Goal: Information Seeking & Learning: Learn about a topic

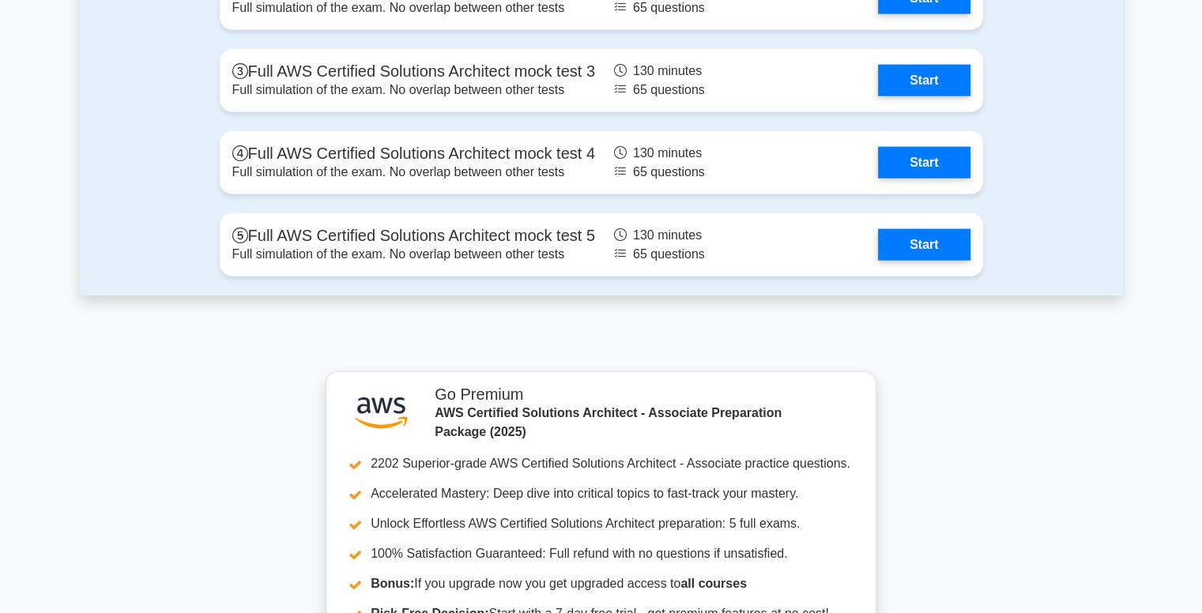
scroll to position [3952, 0]
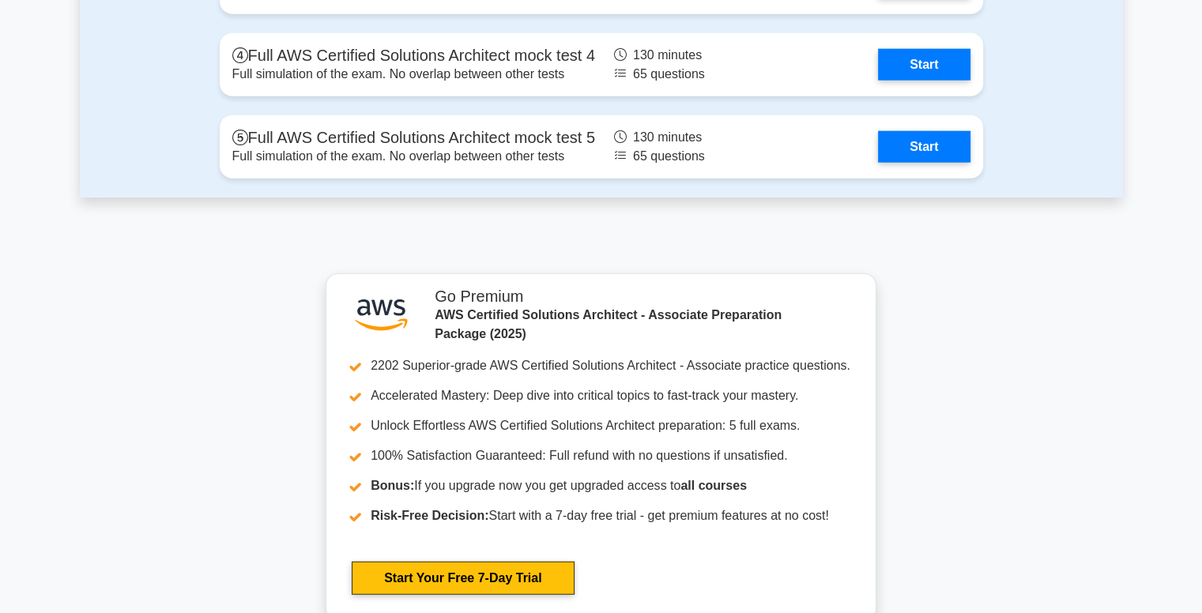
drag, startPoint x: 1179, startPoint y: 494, endPoint x: 1179, endPoint y: 473, distance: 20.5
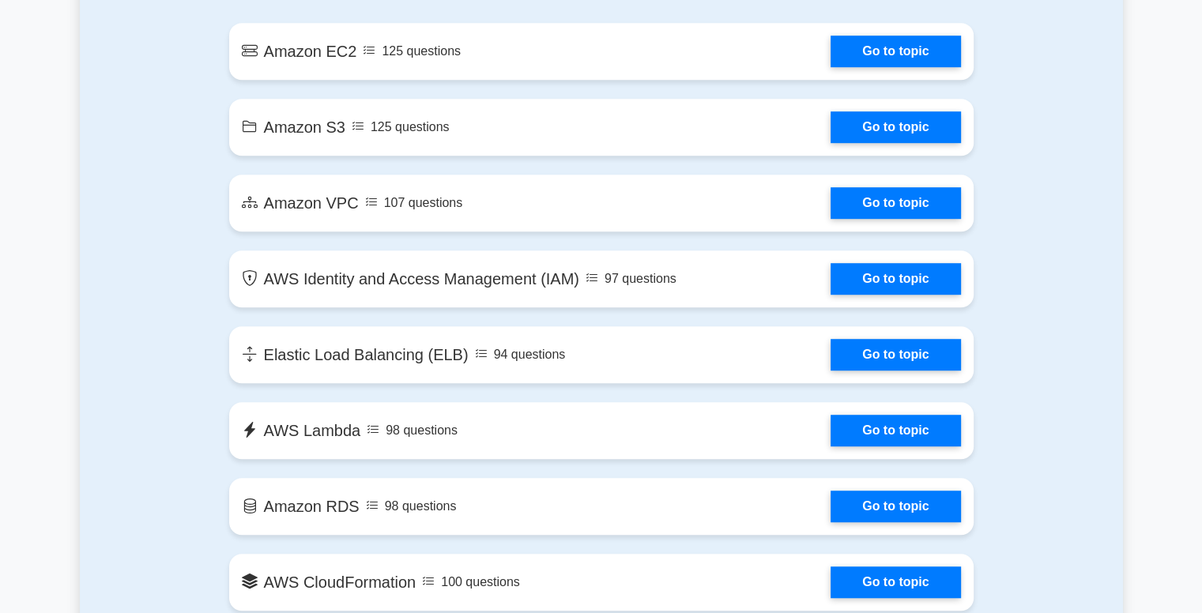
scroll to position [946, 0]
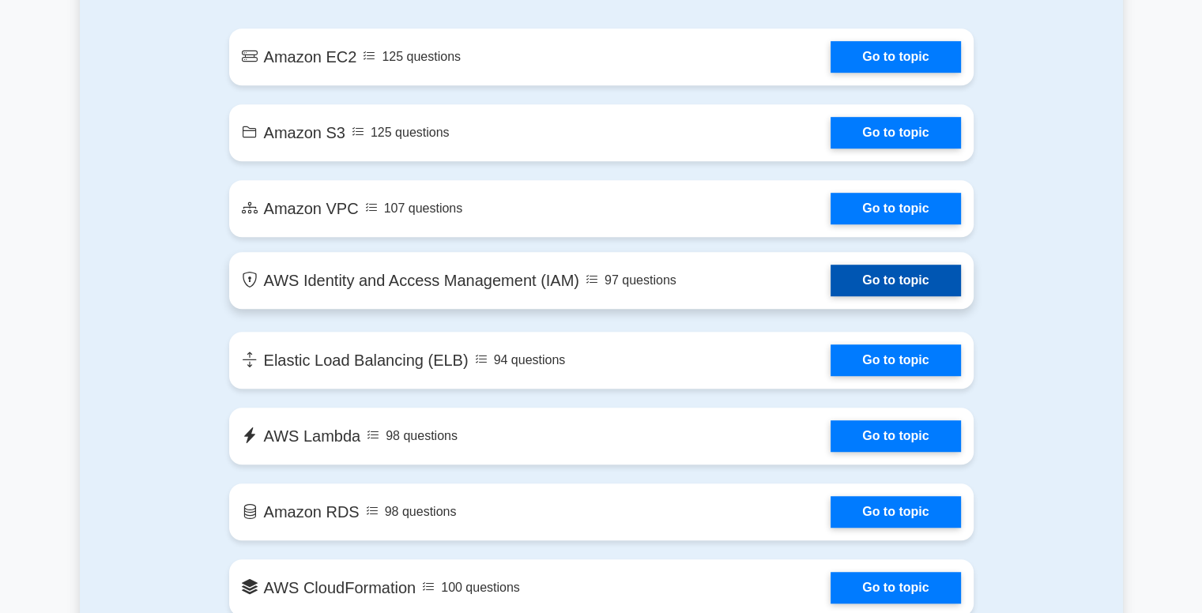
click at [929, 292] on link "Go to topic" at bounding box center [896, 281] width 130 height 32
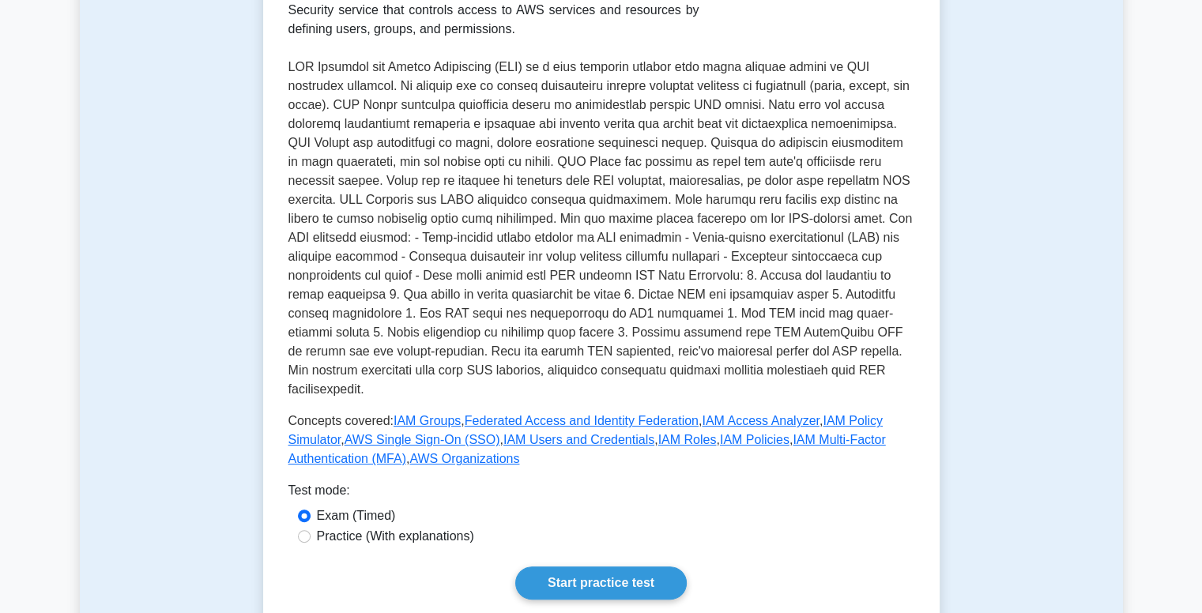
scroll to position [358, 0]
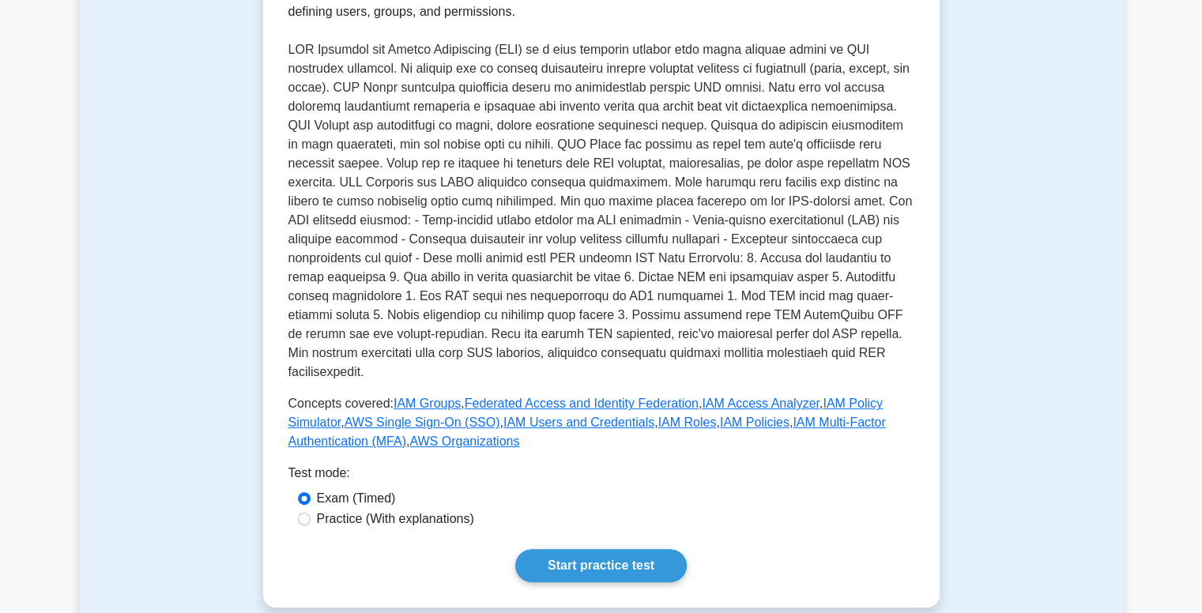
drag, startPoint x: 1213, startPoint y: 68, endPoint x: 1208, endPoint y: 179, distance: 110.8
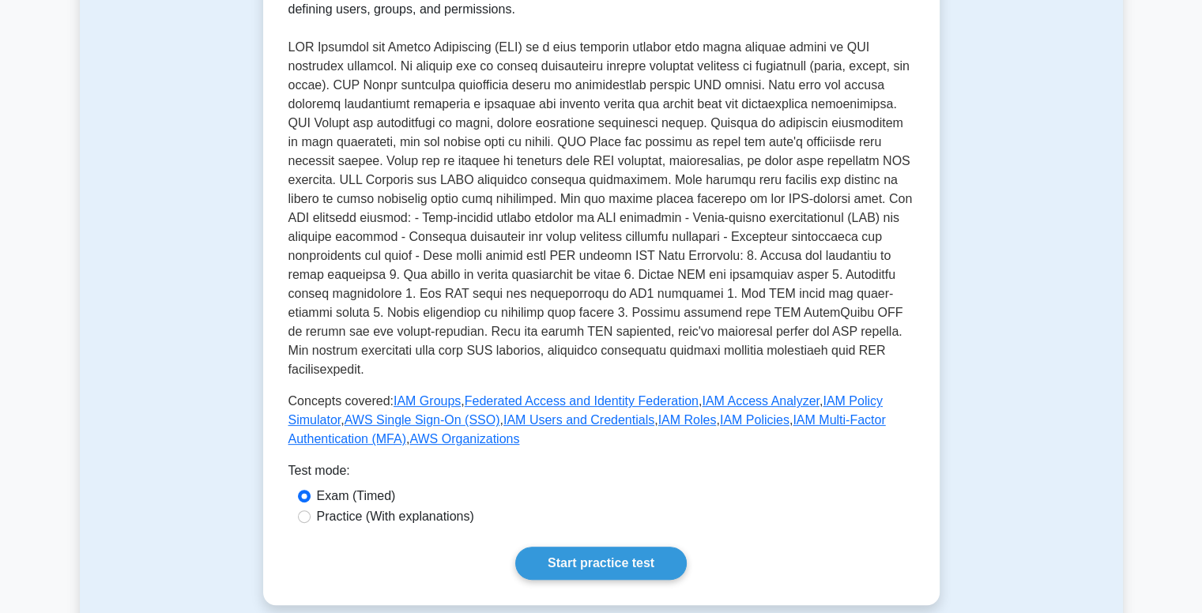
scroll to position [548, 0]
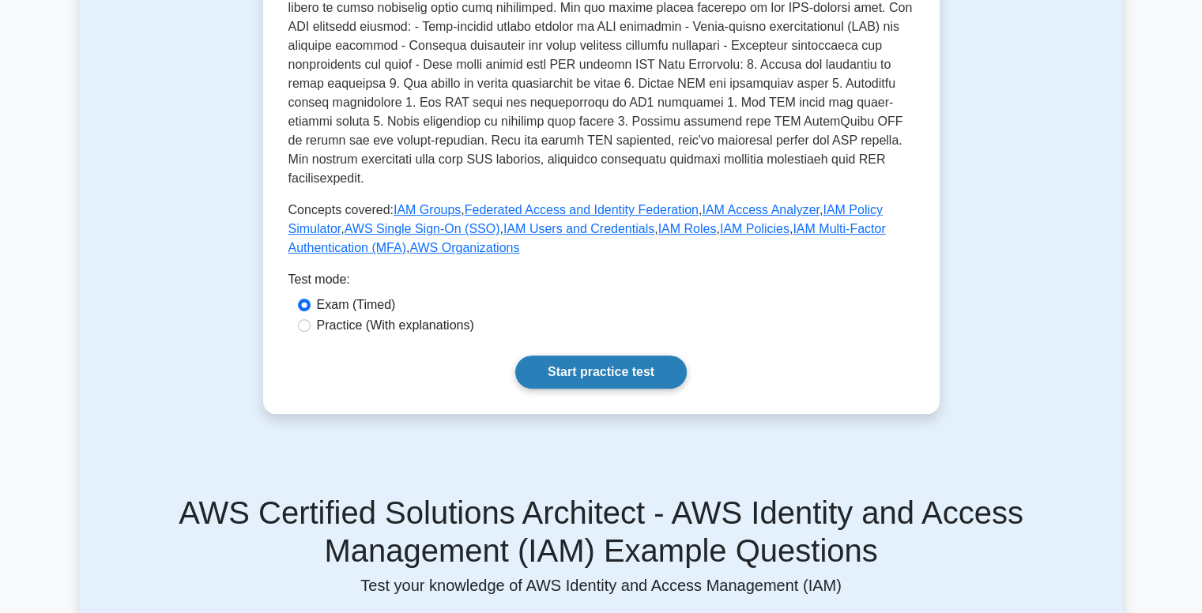
click at [629, 356] on link "Start practice test" at bounding box center [601, 372] width 172 height 33
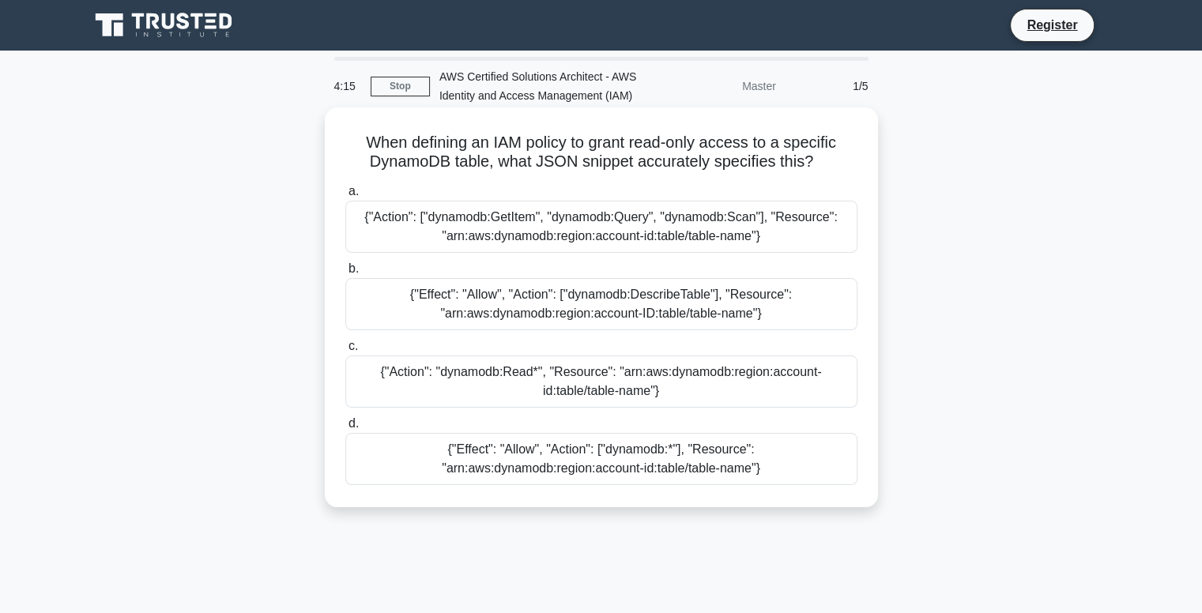
click at [635, 307] on div "{"Effect": "Allow", "Action": ["dynamodb:DescribeTable"], "Resource": "arn:aws:…" at bounding box center [601, 304] width 512 height 52
click at [345, 274] on input "b. {"Effect": "Allow", "Action": ["dynamodb:DescribeTable"], "Resource": "arn:a…" at bounding box center [345, 269] width 0 height 10
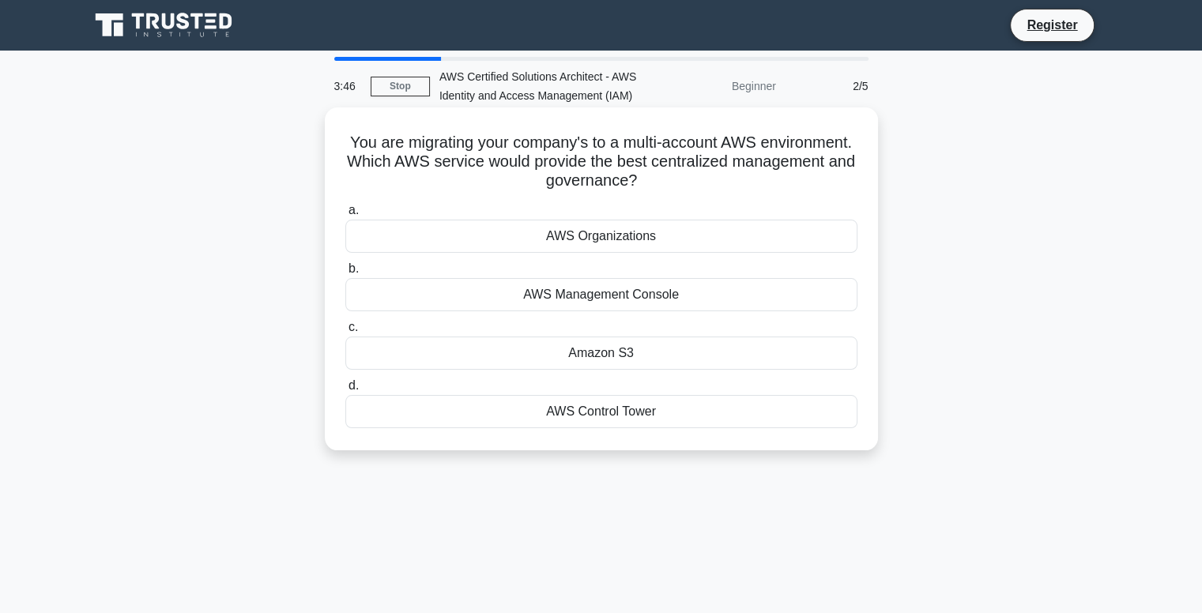
click at [603, 306] on div "AWS Management Console" at bounding box center [601, 294] width 512 height 33
click at [345, 274] on input "b. AWS Management Console" at bounding box center [345, 269] width 0 height 10
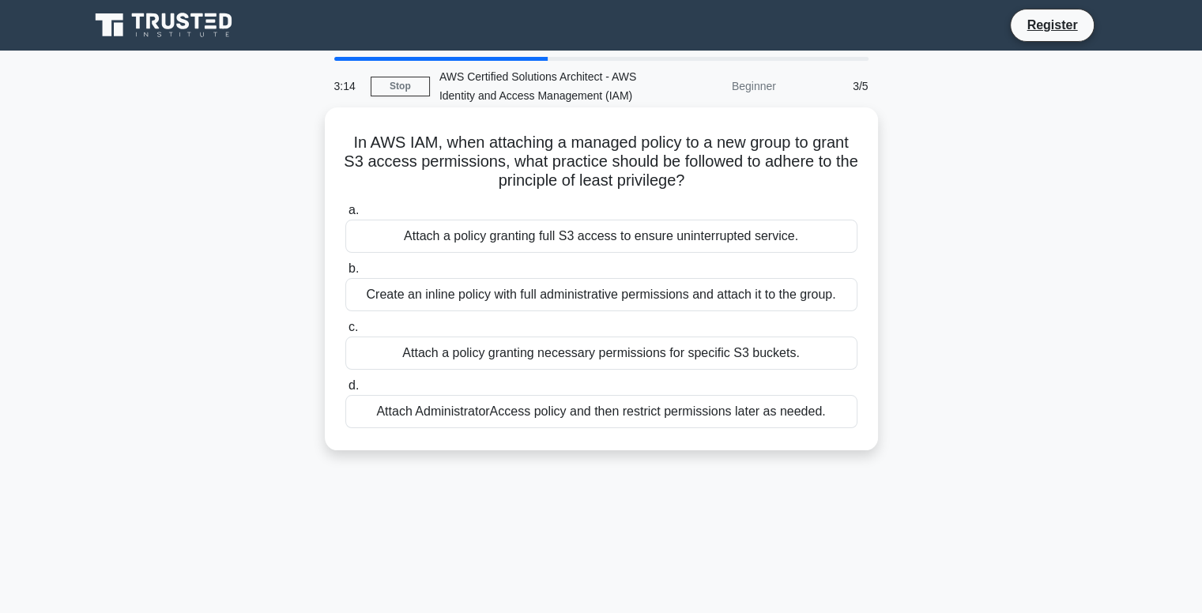
click at [551, 349] on div "Attach a policy granting necessary permissions for specific S3 buckets." at bounding box center [601, 353] width 512 height 33
click at [345, 333] on input "c. Attach a policy granting necessary permissions for specific S3 buckets." at bounding box center [345, 327] width 0 height 10
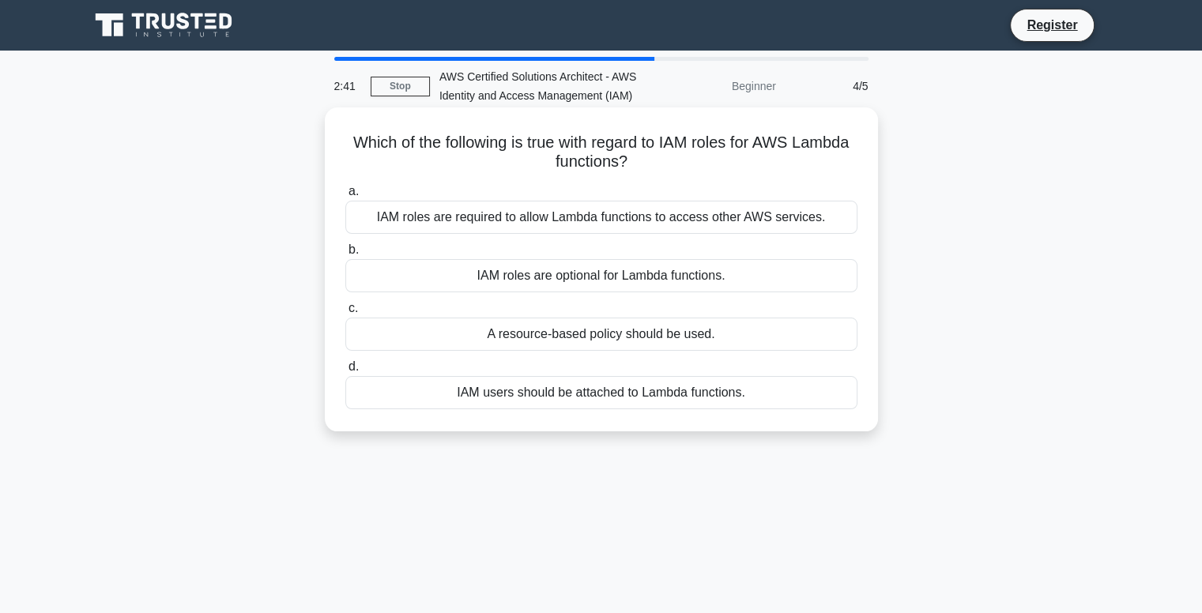
click at [529, 219] on div "IAM roles are required to allow Lambda functions to access other AWS services." at bounding box center [601, 217] width 512 height 33
click at [345, 197] on input "a. IAM roles are required to allow Lambda functions to access other AWS service…" at bounding box center [345, 192] width 0 height 10
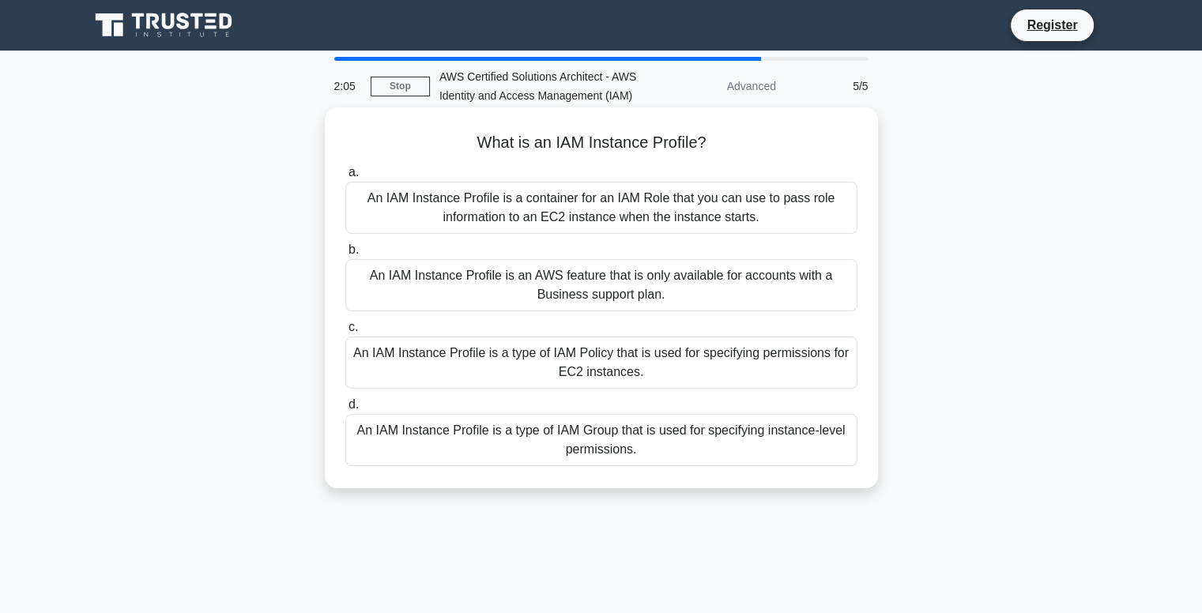
click at [607, 440] on div "An IAM Instance Profile is a type of IAM Group that is used for specifying inst…" at bounding box center [601, 440] width 512 height 52
click at [345, 410] on input "d. An IAM Instance Profile is a type of IAM Group that is used for specifying i…" at bounding box center [345, 405] width 0 height 10
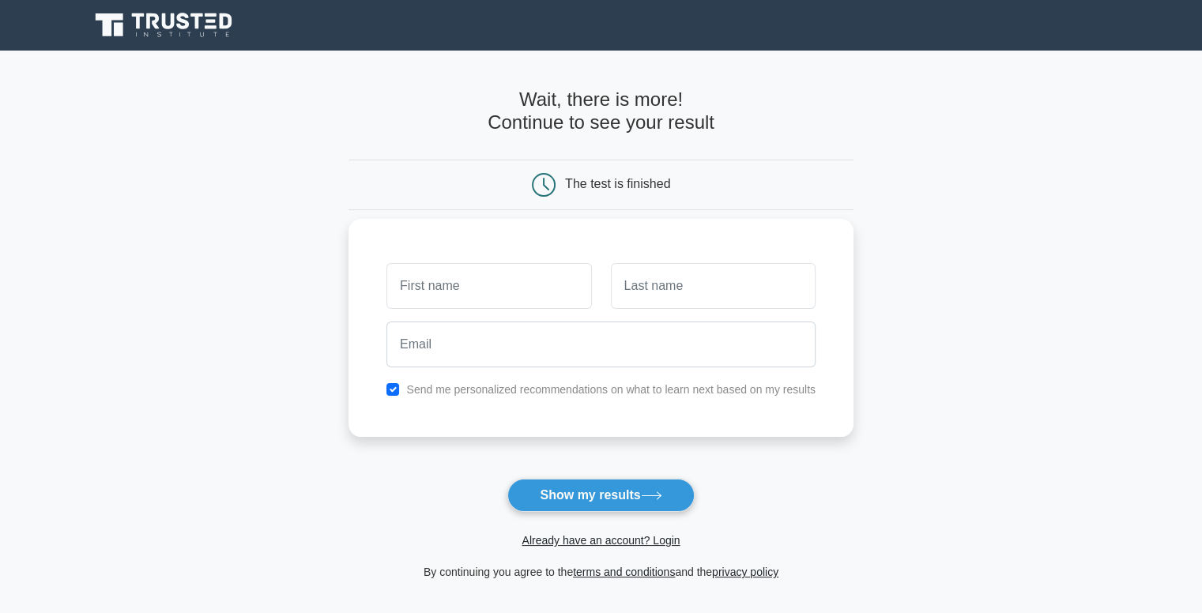
click at [462, 298] on input "text" at bounding box center [488, 286] width 205 height 46
click at [602, 496] on button "Show my results" at bounding box center [600, 495] width 187 height 33
click at [468, 298] on input "text" at bounding box center [488, 286] width 205 height 46
type input "Hashini"
type input "Chandrarathne"
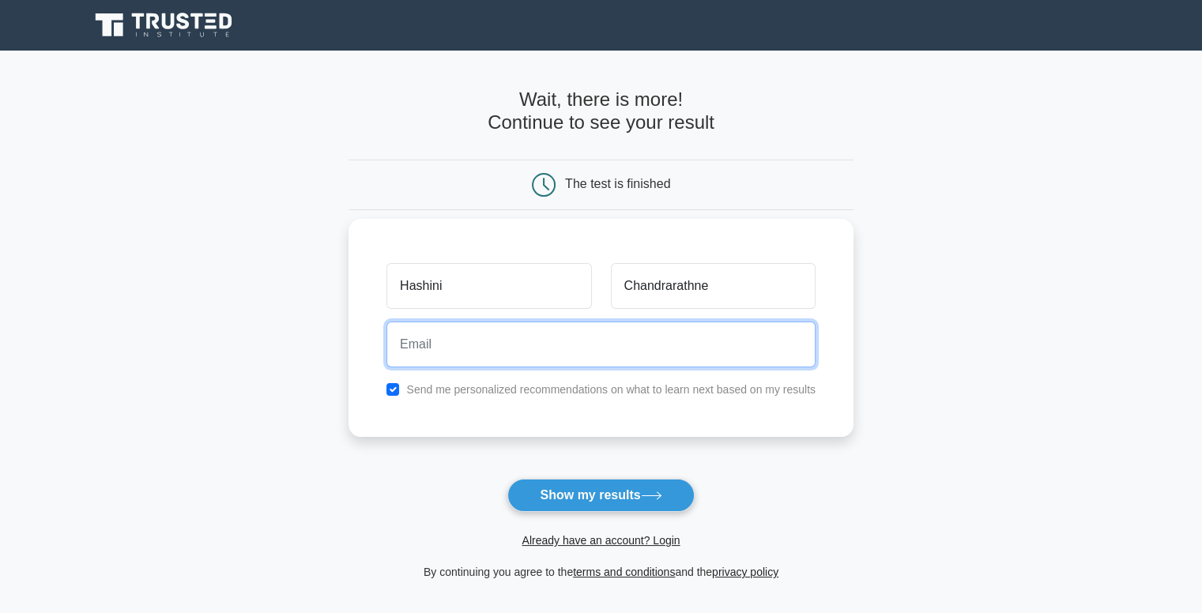
click at [575, 349] on input "email" at bounding box center [600, 345] width 429 height 46
type input "[EMAIL_ADDRESS][DOMAIN_NAME]"
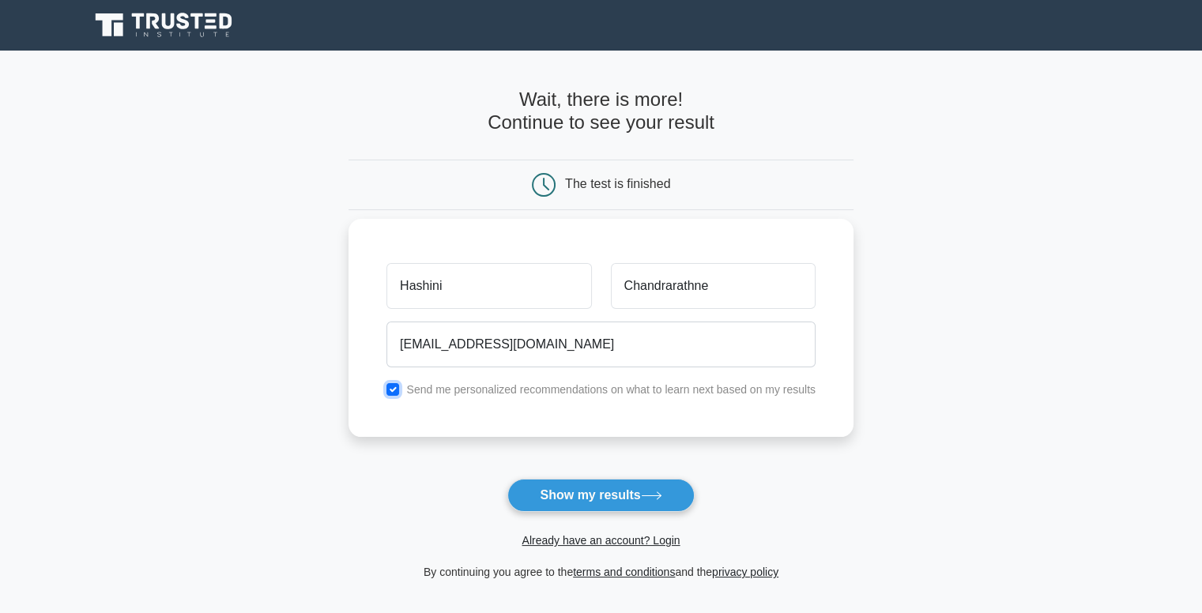
click at [393, 386] on input "checkbox" at bounding box center [392, 389] width 13 height 13
checkbox input "false"
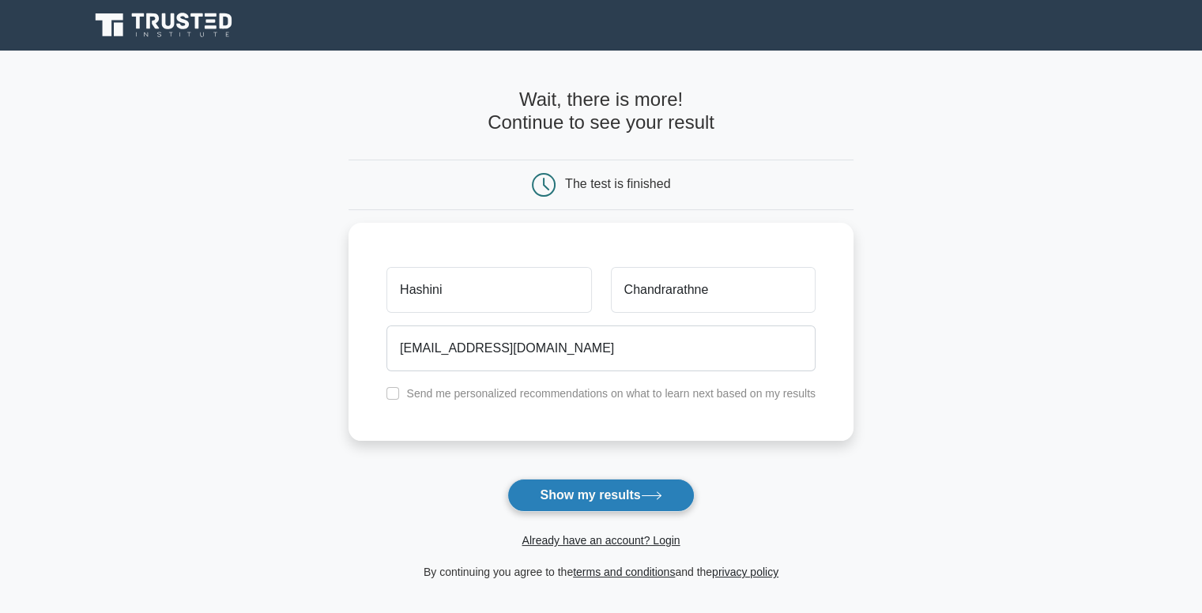
click at [609, 504] on button "Show my results" at bounding box center [600, 495] width 187 height 33
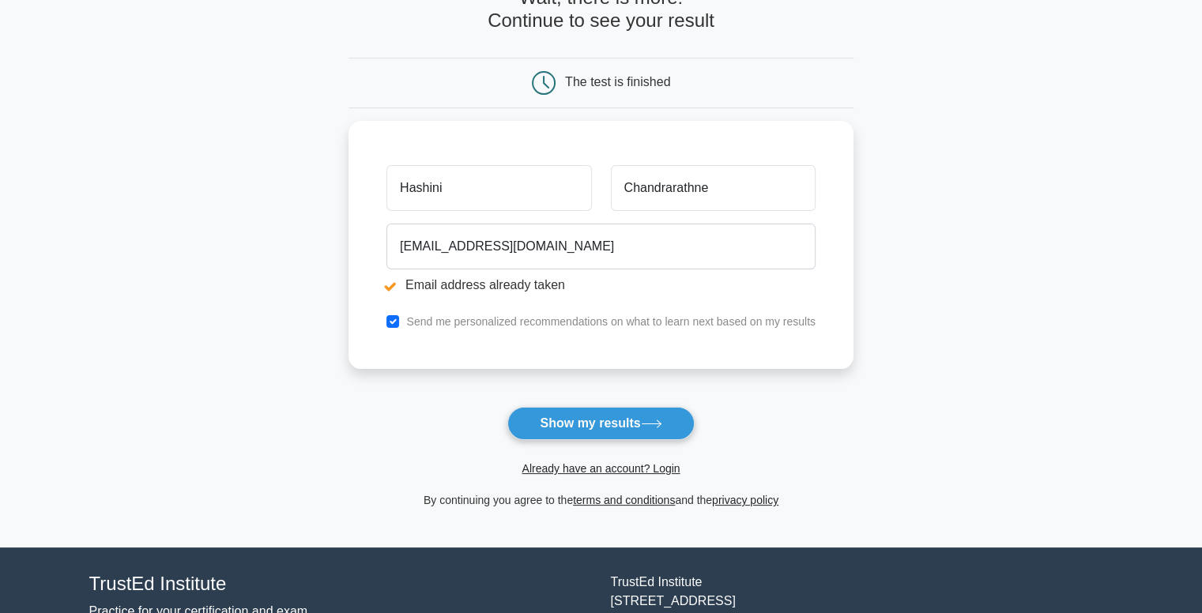
scroll to position [181, 0]
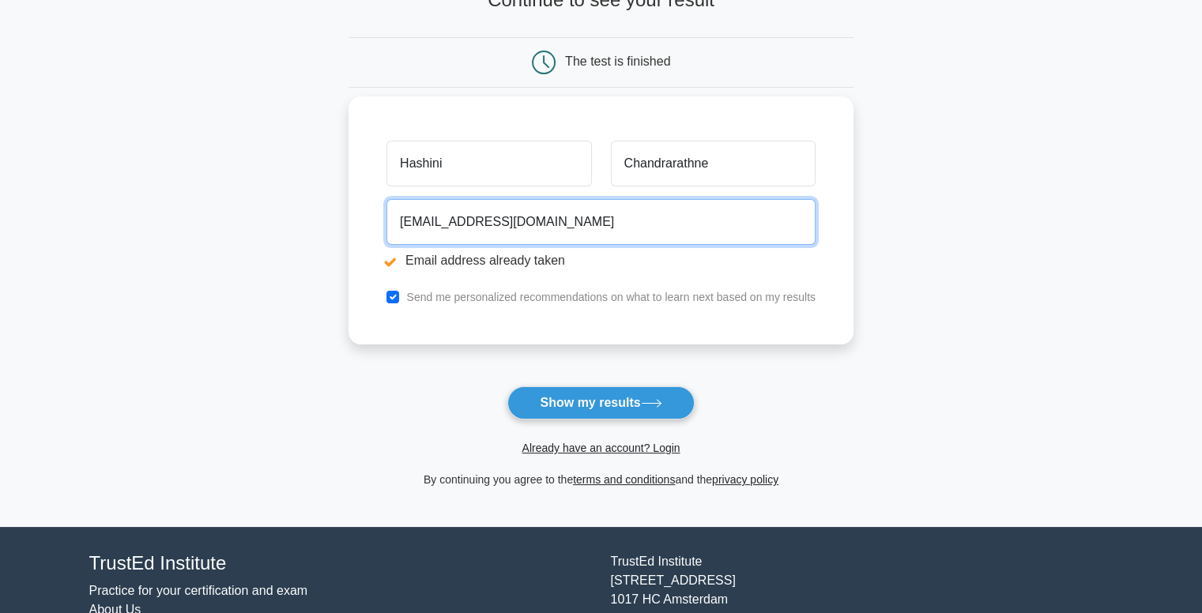
click at [613, 229] on input "[EMAIL_ADDRESS][DOMAIN_NAME]" at bounding box center [600, 222] width 429 height 46
paste input "pushpachandrarathne7"
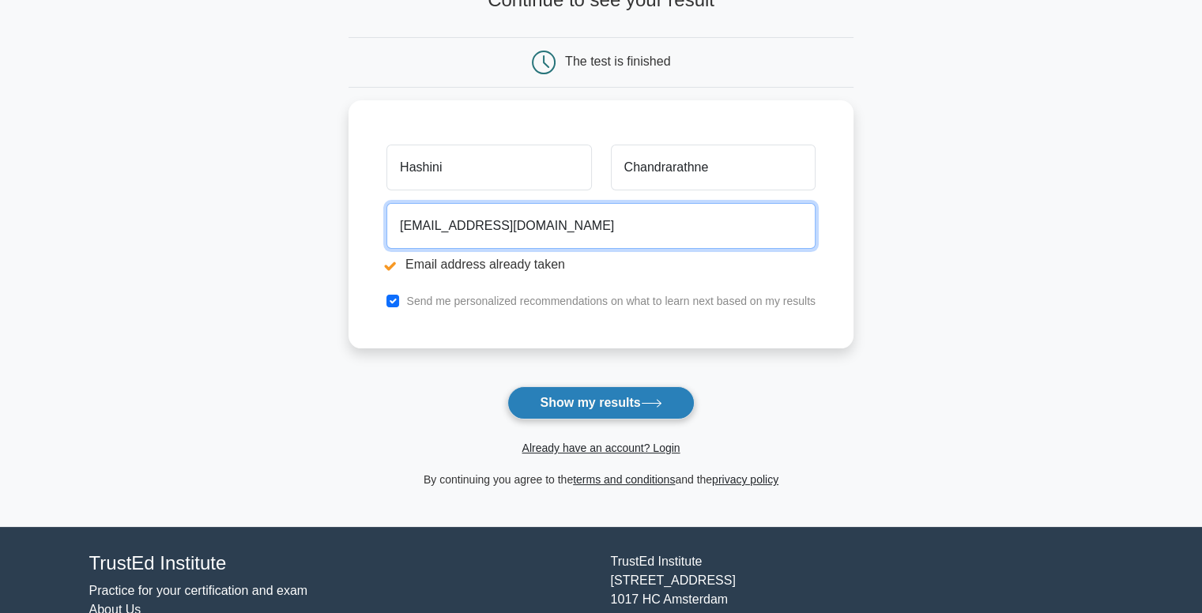
type input "[EMAIL_ADDRESS][DOMAIN_NAME]"
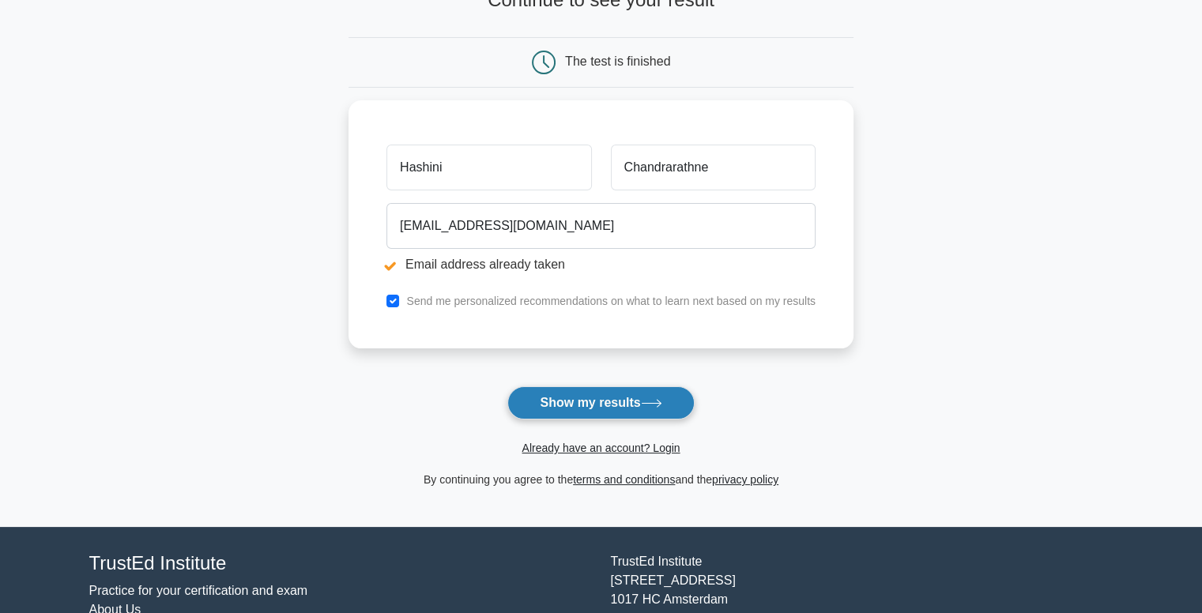
click at [614, 404] on button "Show my results" at bounding box center [600, 402] width 187 height 33
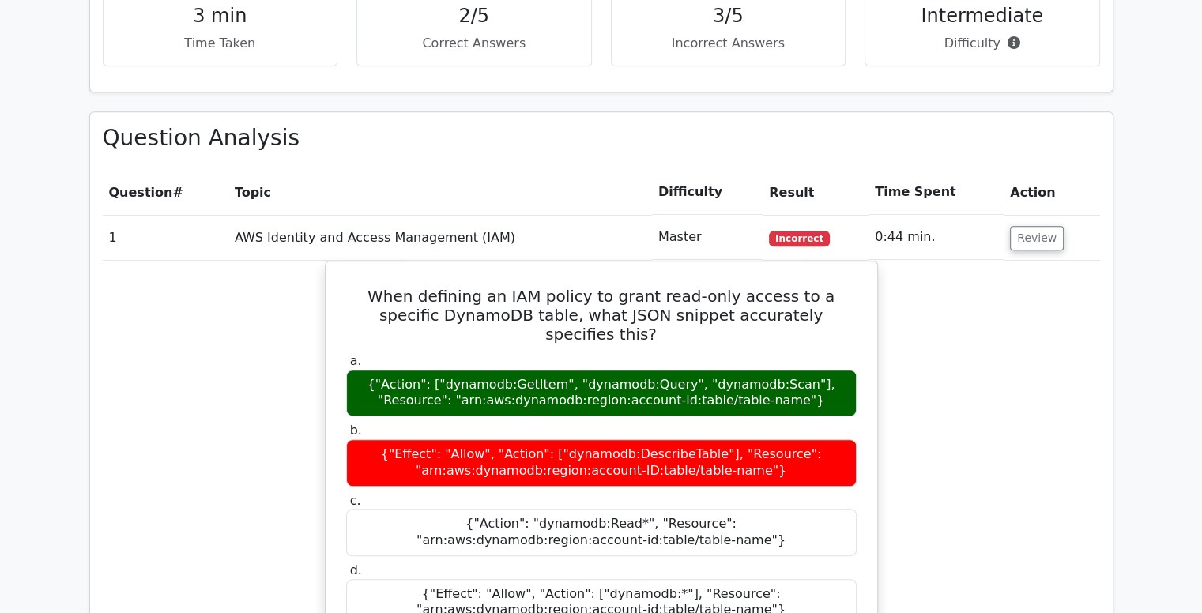
scroll to position [1026, 0]
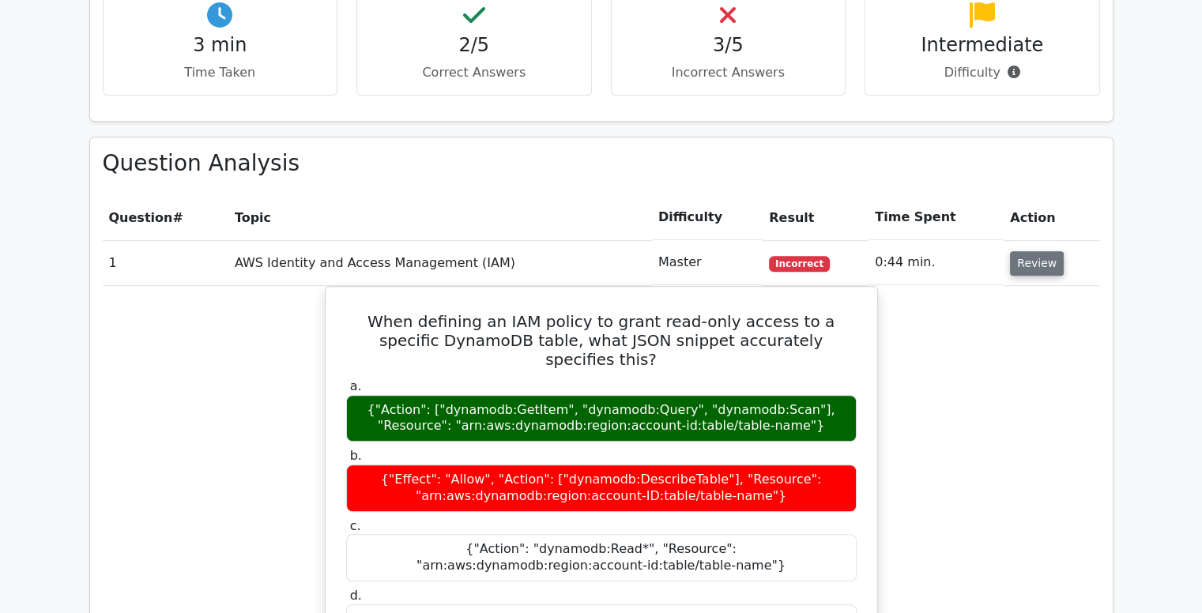
click at [1024, 251] on button "Review" at bounding box center [1037, 263] width 54 height 25
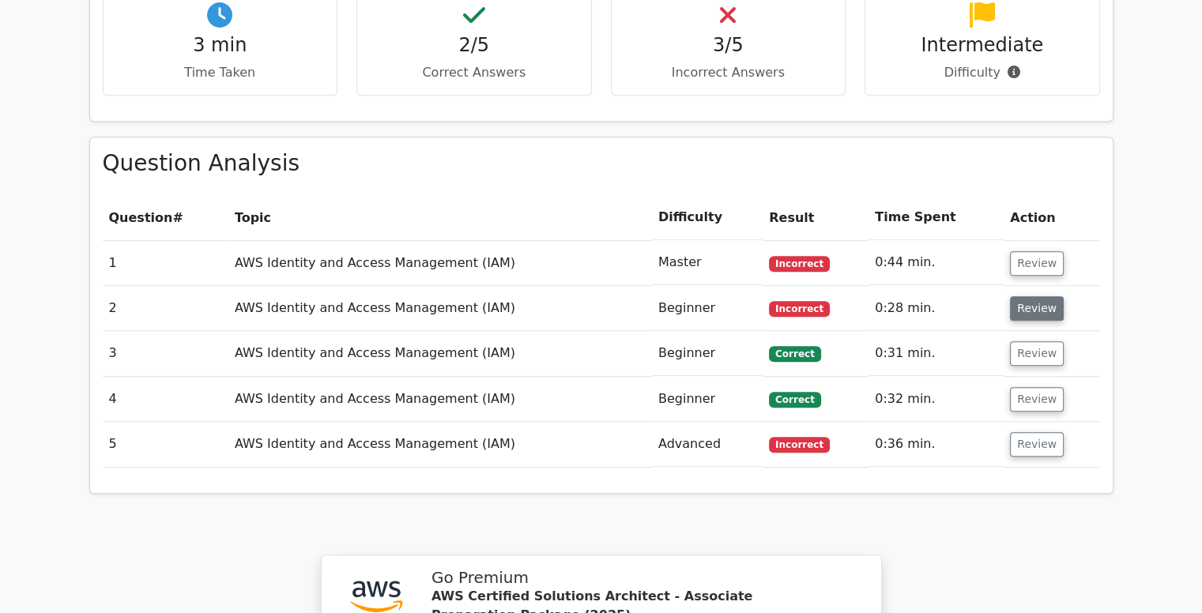
click at [1050, 296] on button "Review" at bounding box center [1037, 308] width 54 height 25
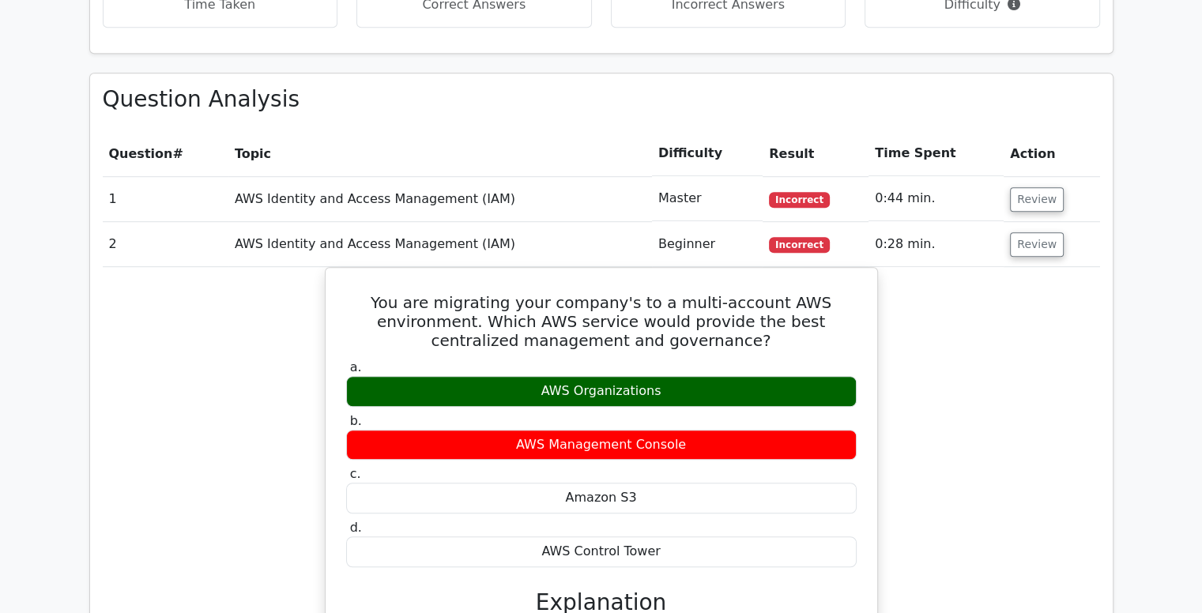
scroll to position [1099, 0]
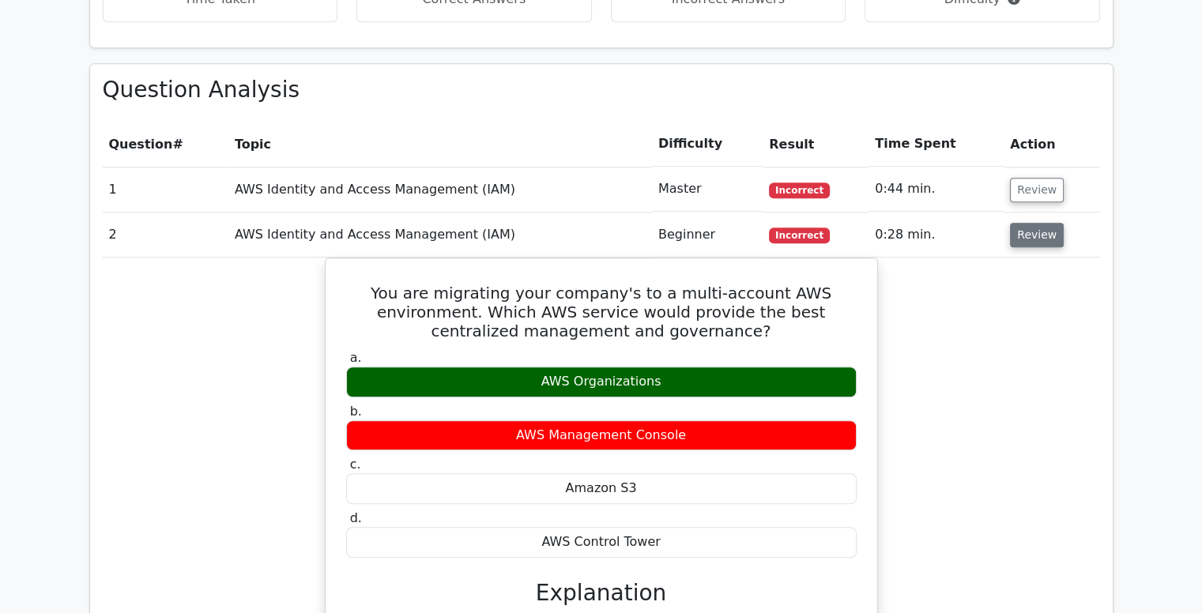
click at [1029, 223] on button "Review" at bounding box center [1037, 235] width 54 height 25
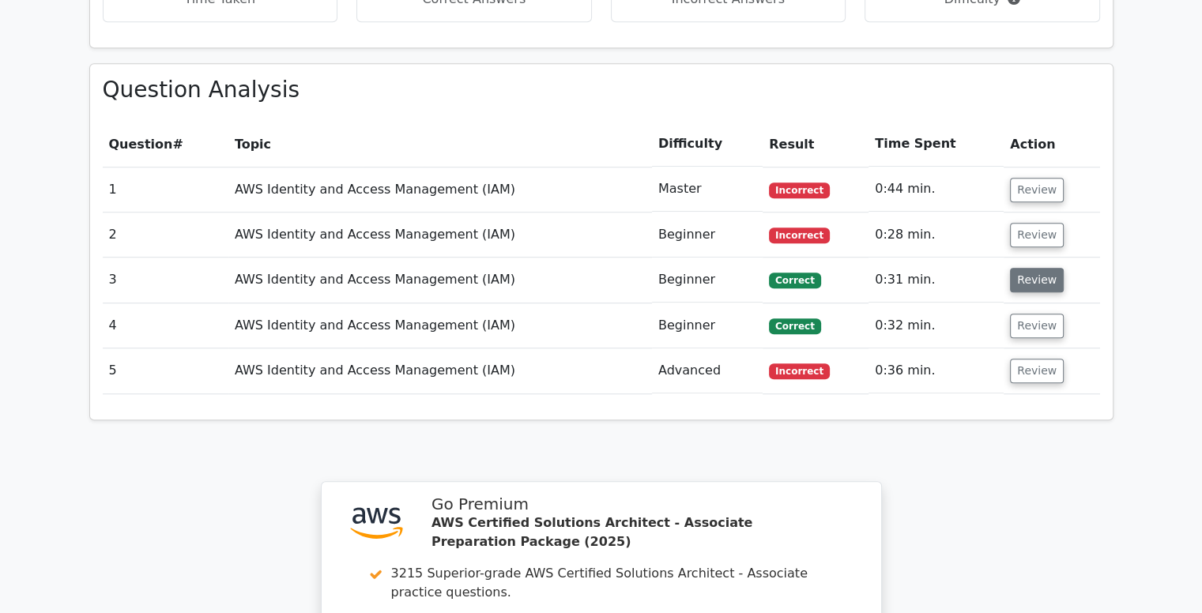
click at [1027, 268] on button "Review" at bounding box center [1037, 280] width 54 height 25
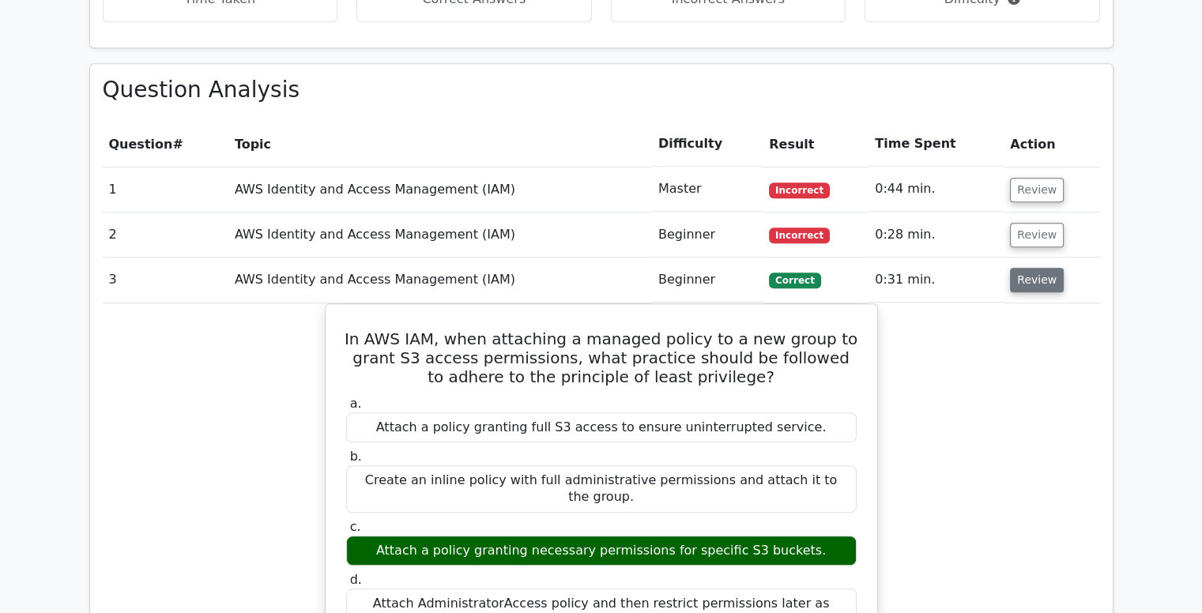
click at [1027, 268] on button "Review" at bounding box center [1037, 280] width 54 height 25
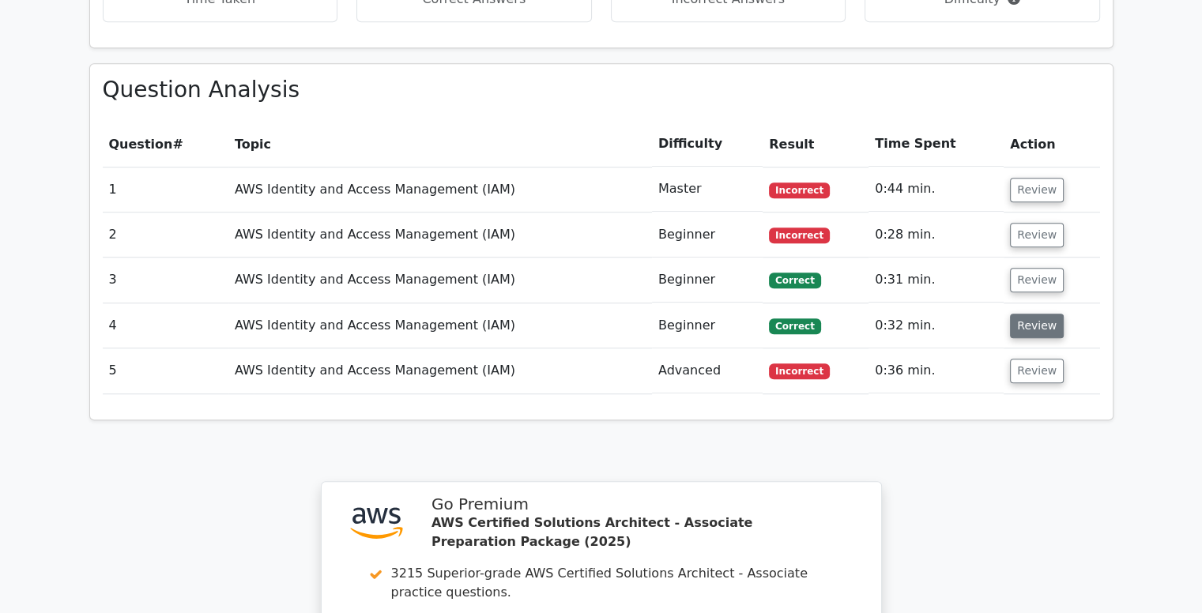
click at [1034, 314] on button "Review" at bounding box center [1037, 326] width 54 height 25
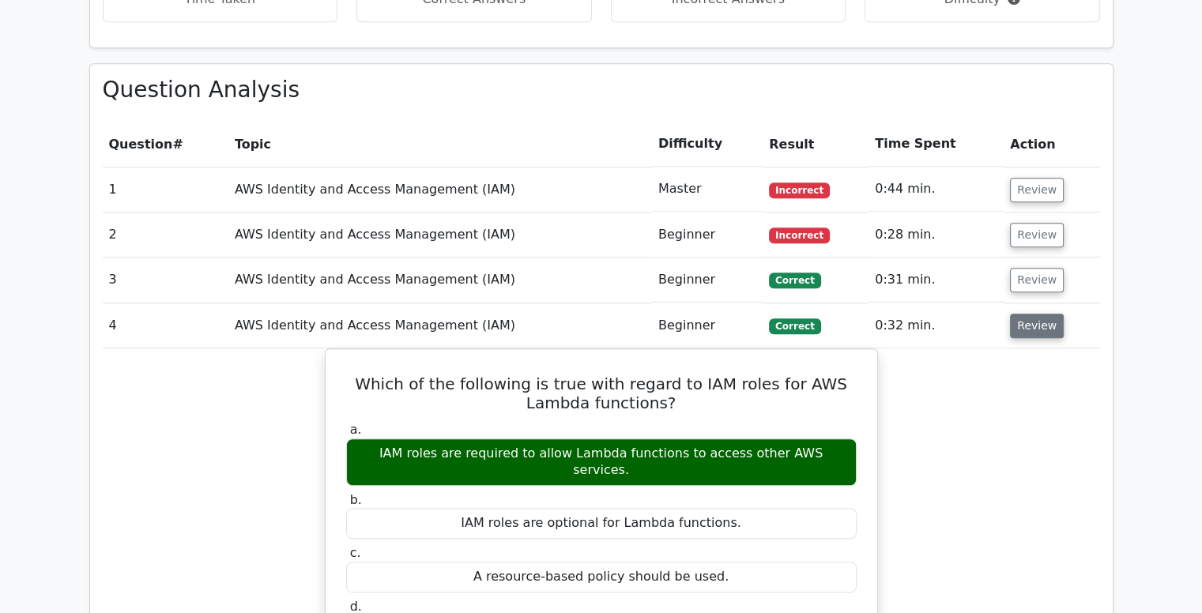
click at [1034, 314] on button "Review" at bounding box center [1037, 326] width 54 height 25
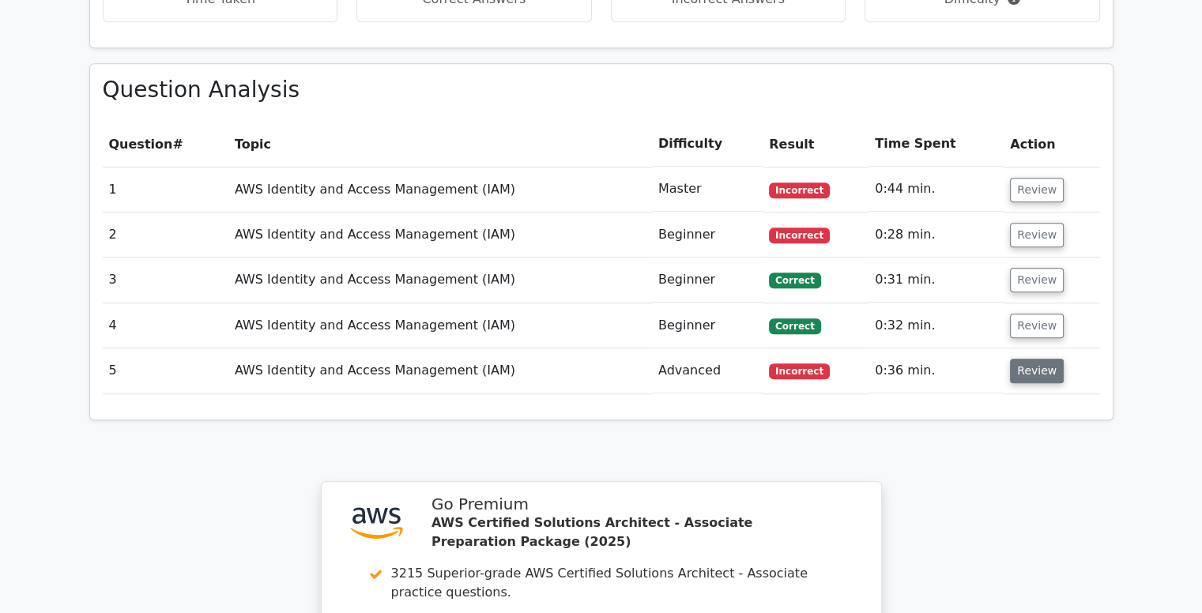
click at [1039, 359] on button "Review" at bounding box center [1037, 371] width 54 height 25
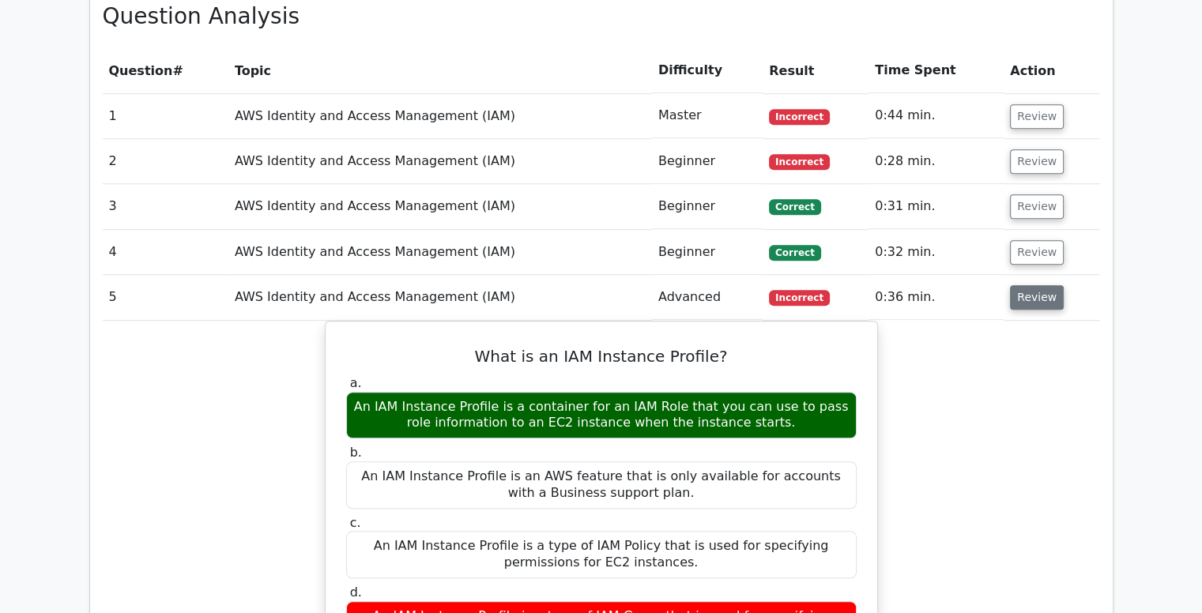
scroll to position [1194, 0]
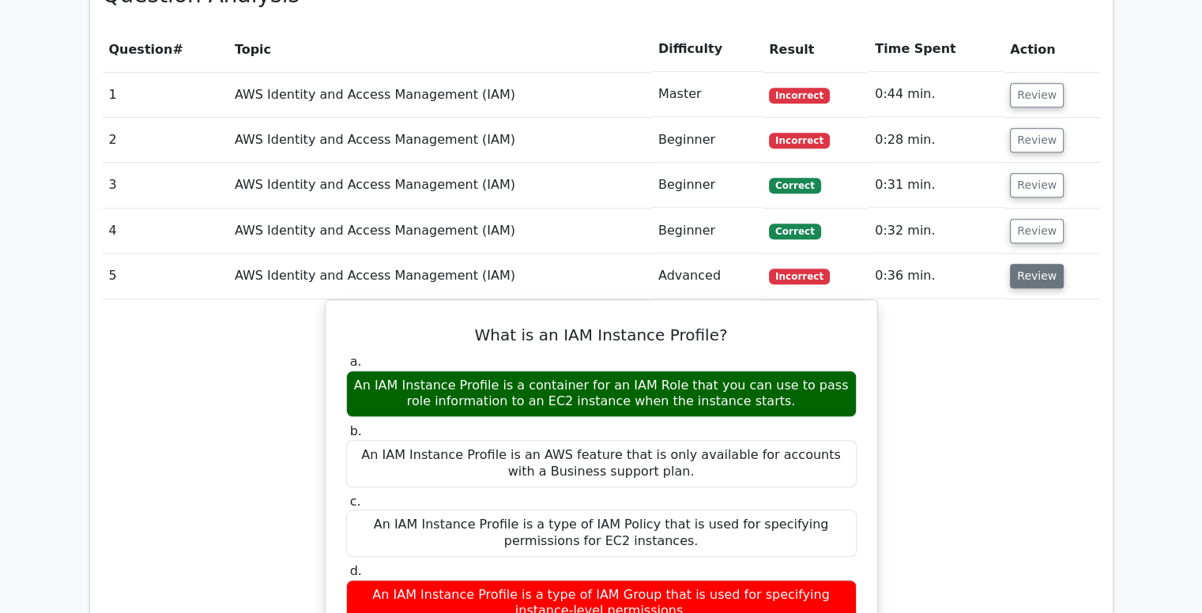
click at [1037, 264] on button "Review" at bounding box center [1037, 276] width 54 height 25
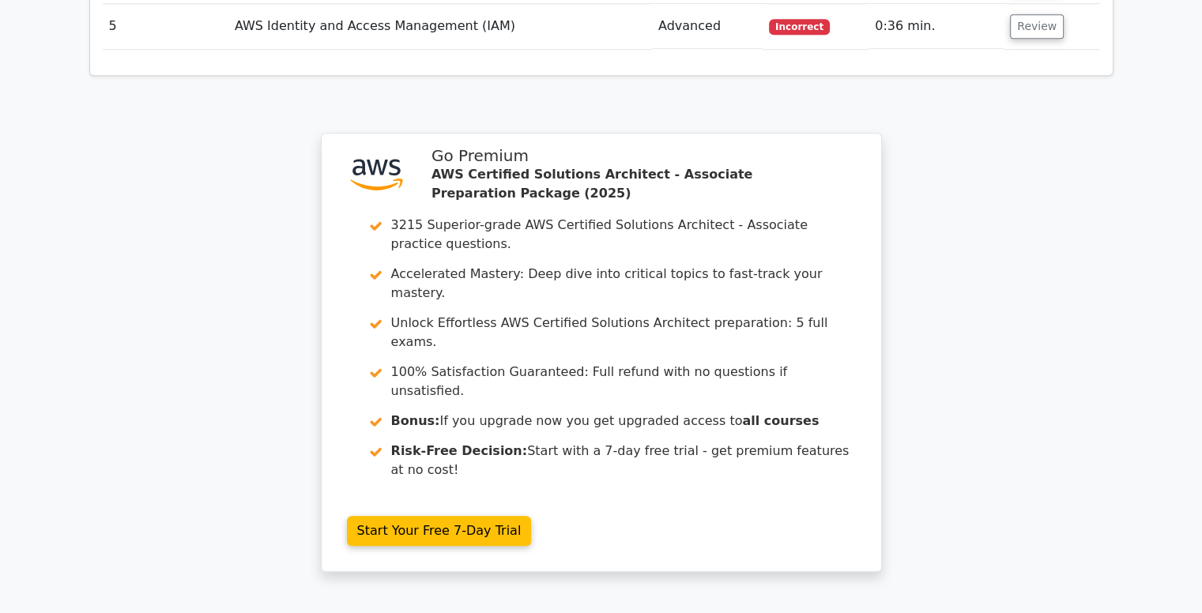
scroll to position [1562, 0]
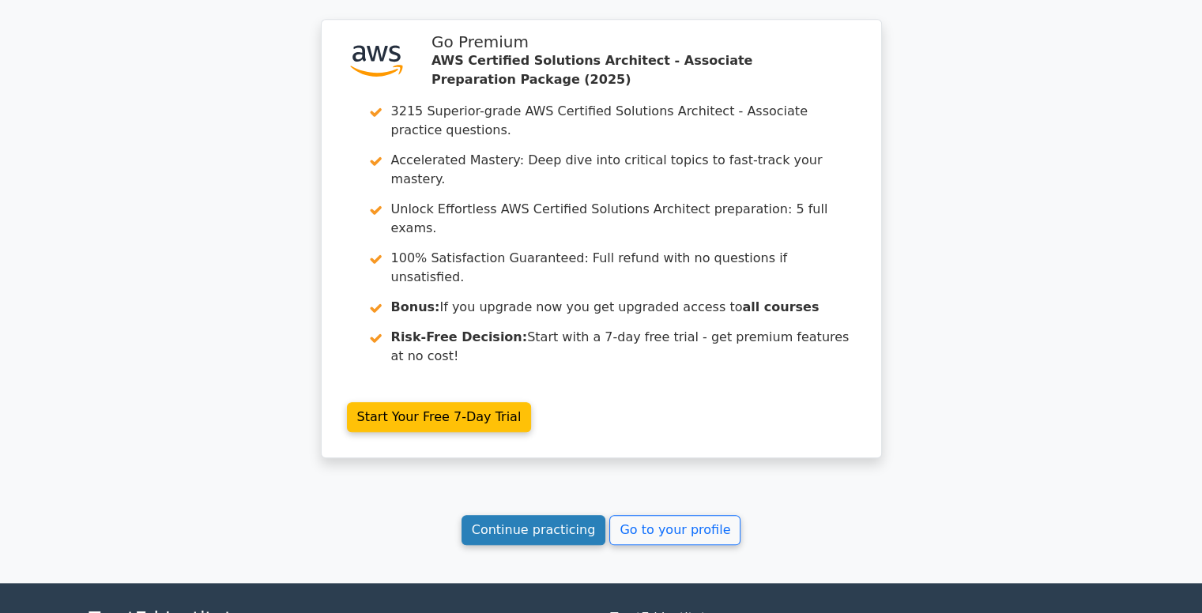
click at [544, 515] on link "Continue practicing" at bounding box center [534, 530] width 145 height 30
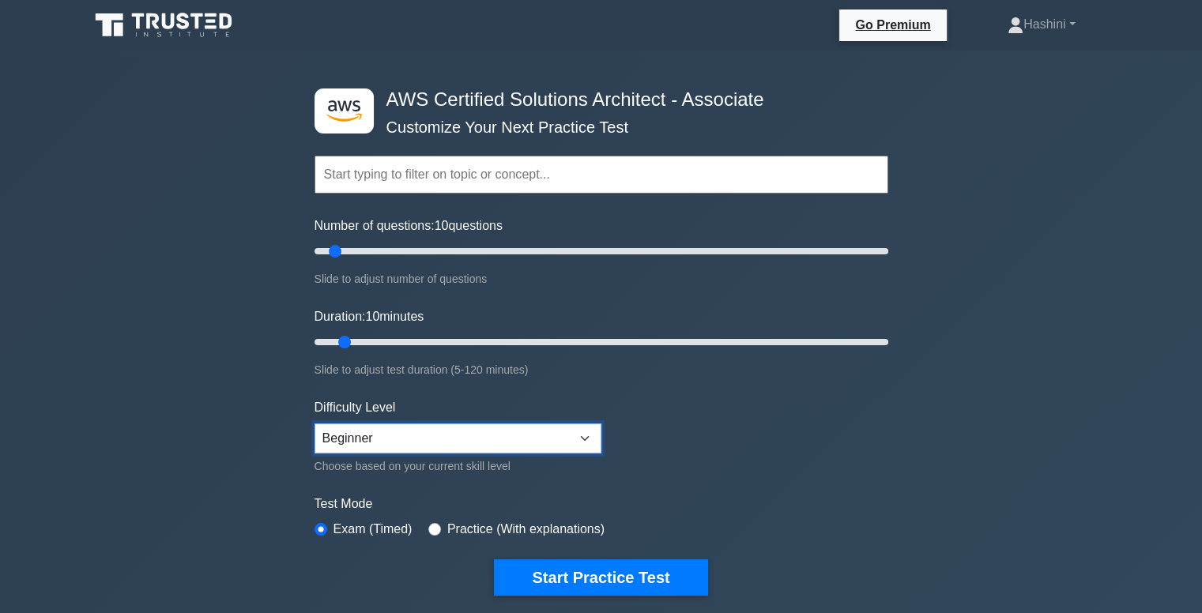
click at [414, 447] on select "Beginner Intermediate Expert" at bounding box center [458, 439] width 287 height 30
select select "intermediate"
click at [315, 424] on select "Beginner Intermediate Expert" at bounding box center [458, 439] width 287 height 30
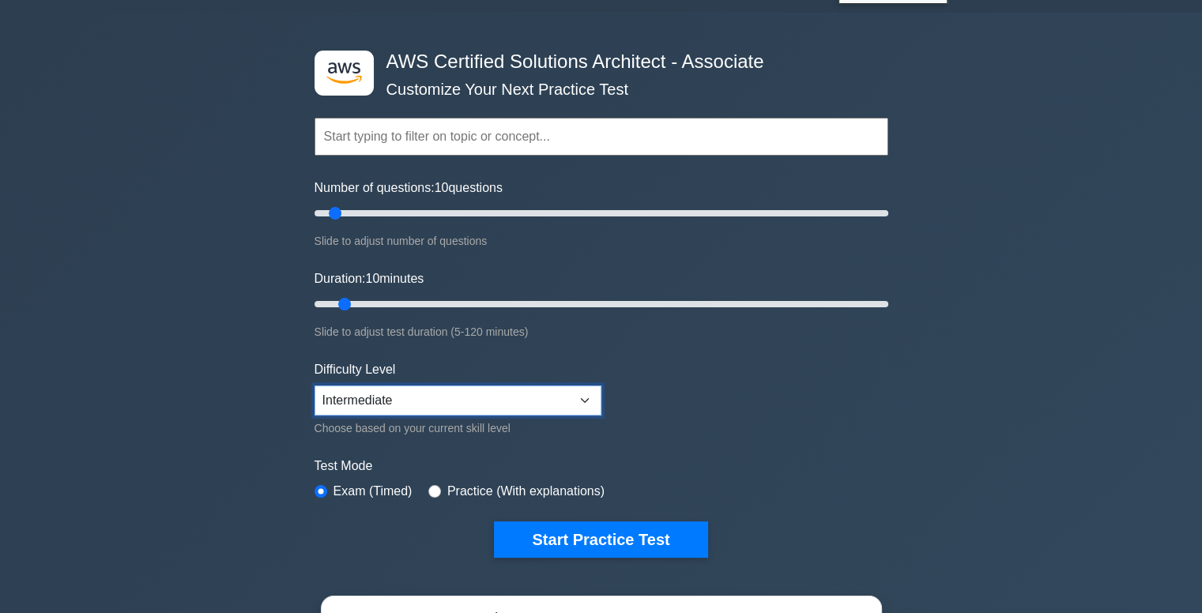
scroll to position [89, 0]
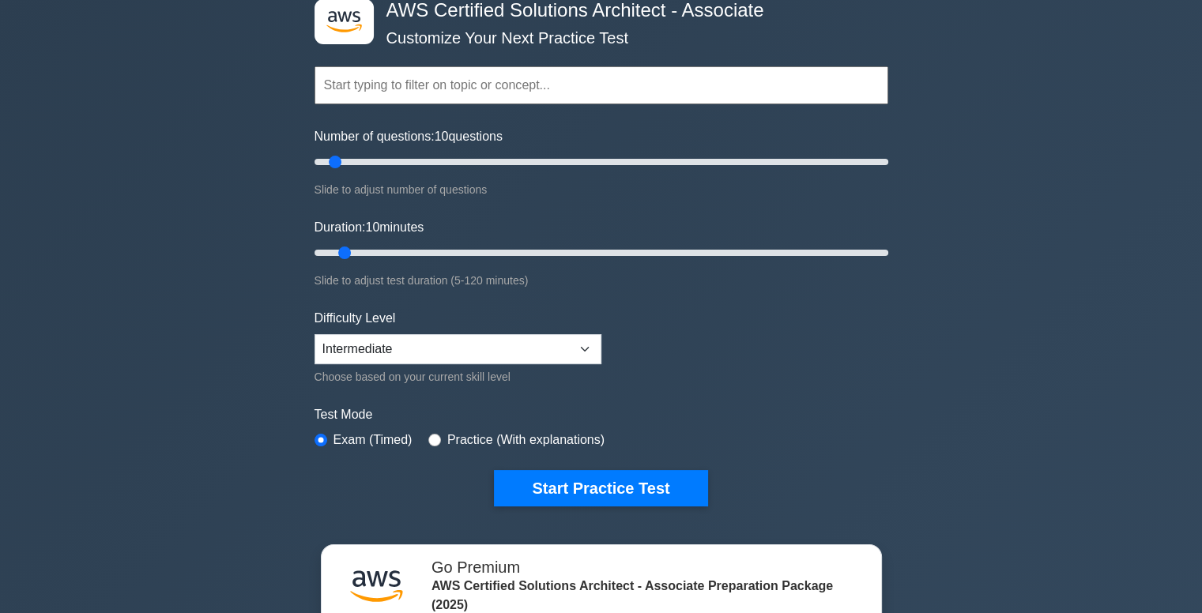
click at [632, 74] on input "text" at bounding box center [602, 85] width 574 height 38
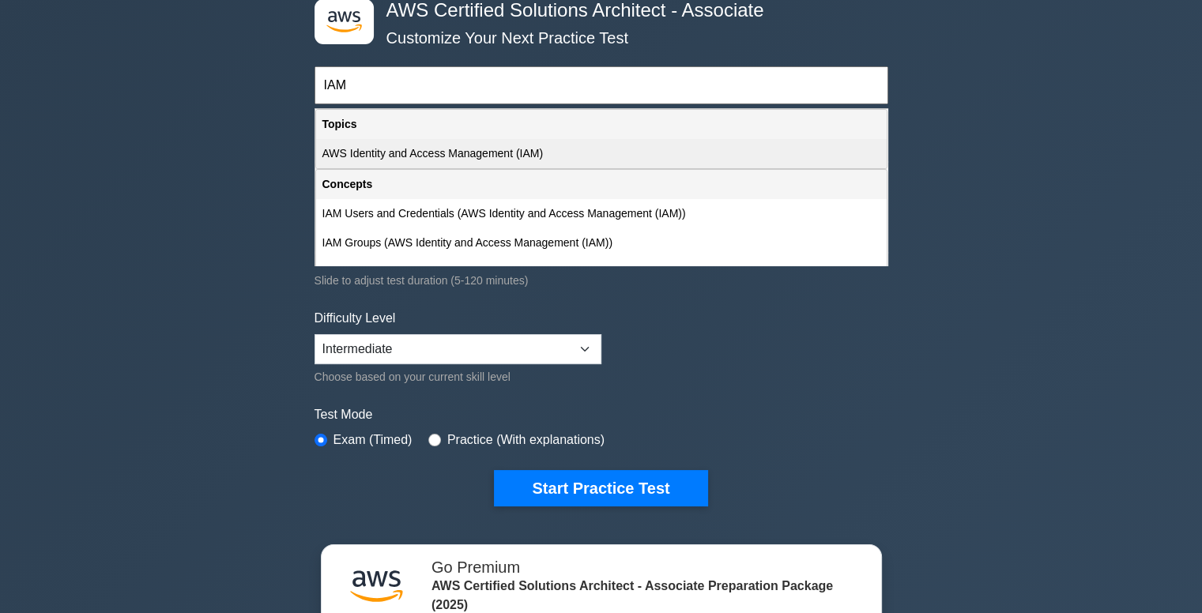
click at [493, 157] on div "AWS Identity and Access Management (IAM)" at bounding box center [601, 153] width 571 height 29
type input "AWS Identity and Access Management (IAM)"
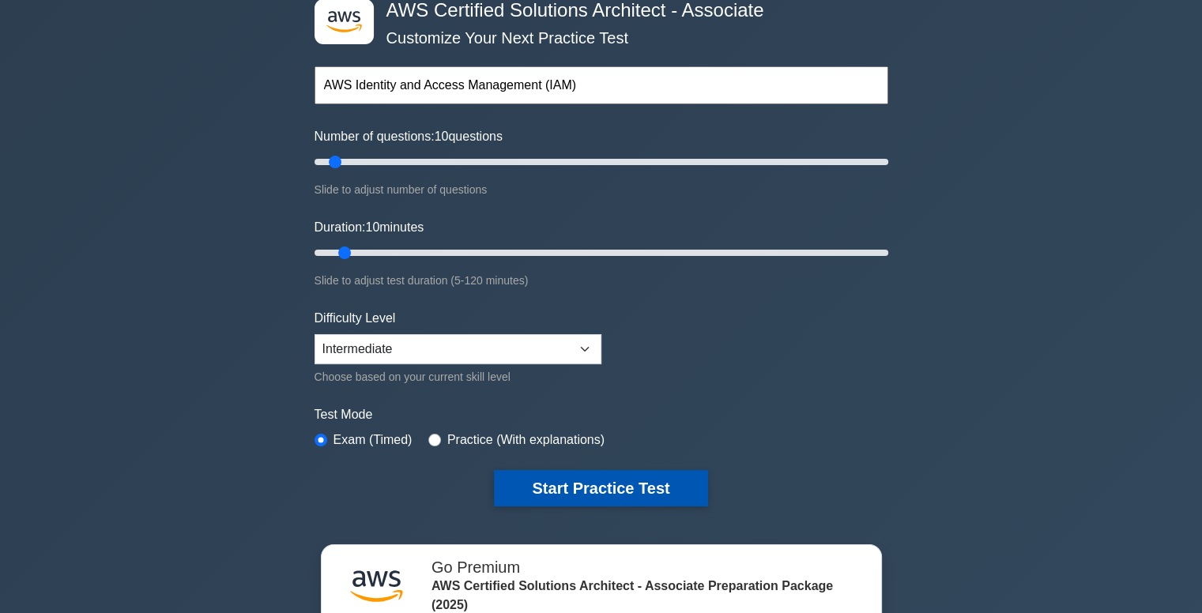
click at [620, 481] on button "Start Practice Test" at bounding box center [600, 488] width 213 height 36
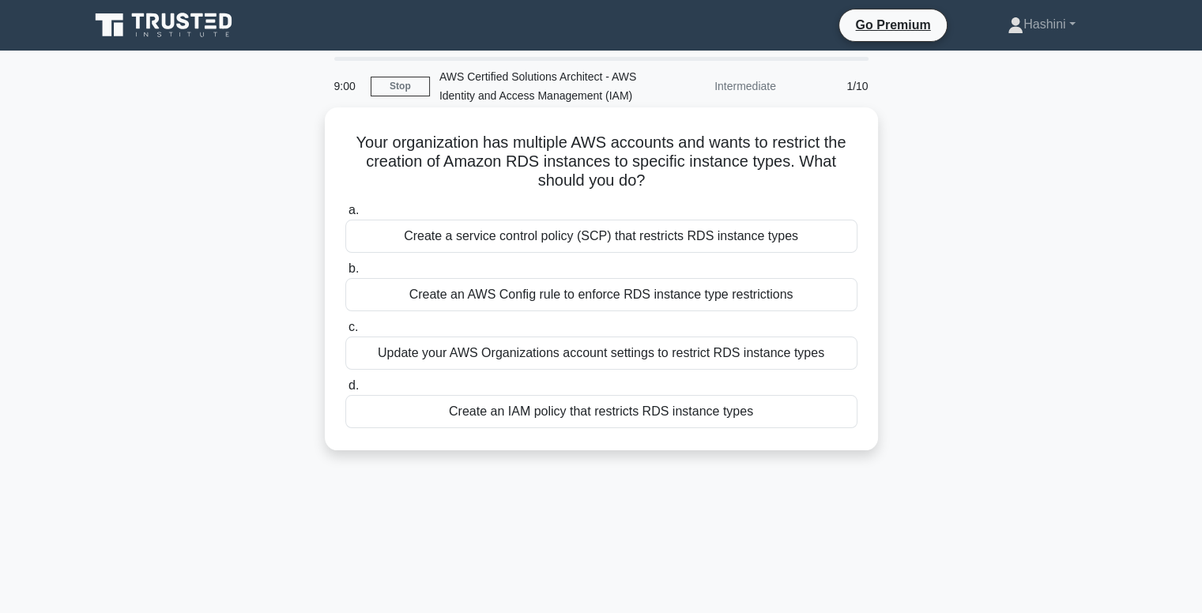
click at [616, 243] on div "Create a service control policy (SCP) that restricts RDS instance types" at bounding box center [601, 236] width 512 height 33
click at [345, 216] on input "a. Create a service control policy (SCP) that restricts RDS instance types" at bounding box center [345, 210] width 0 height 10
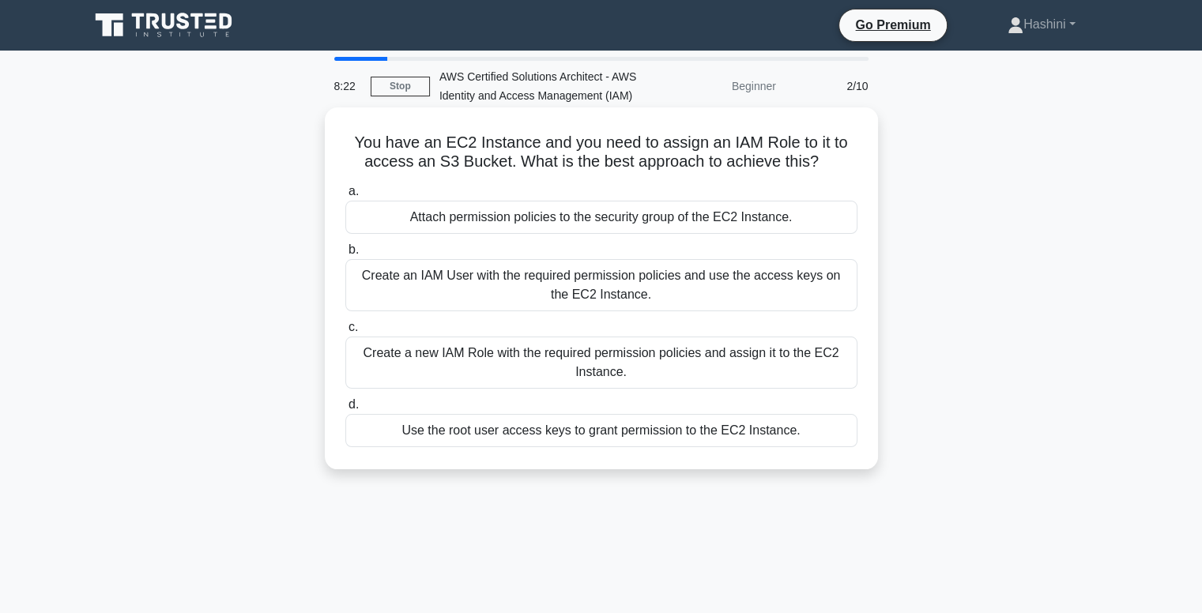
click at [573, 364] on div "Create a new IAM Role with the required permission policies and assign it to th…" at bounding box center [601, 363] width 512 height 52
click at [345, 333] on input "c. Create a new IAM Role with the required permission policies and assign it to…" at bounding box center [345, 327] width 0 height 10
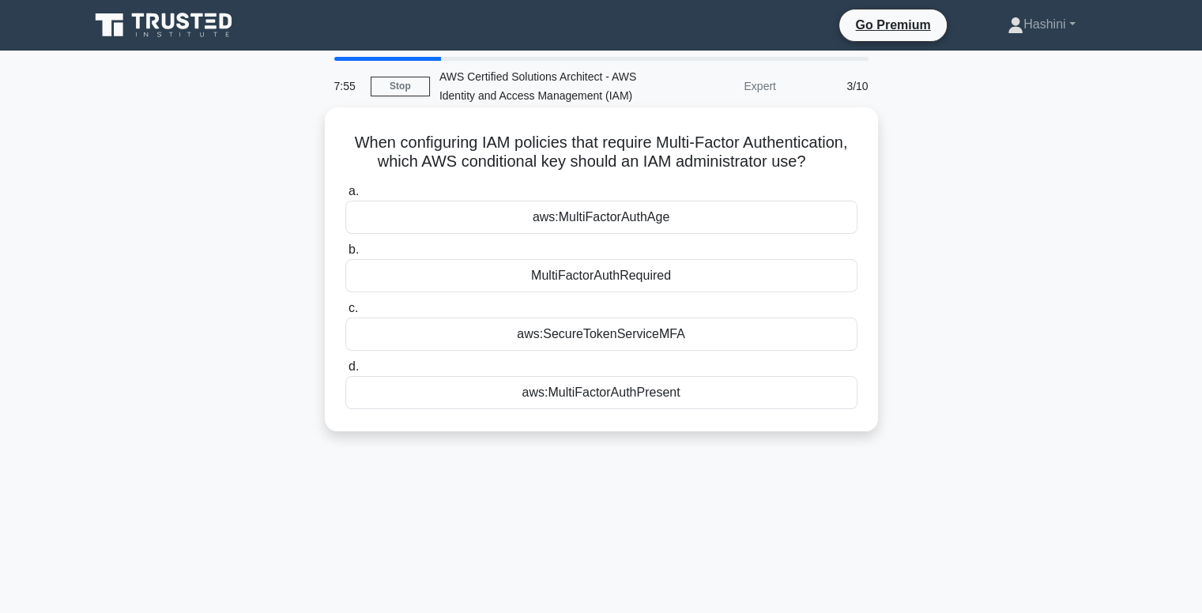
click at [612, 292] on div "MultiFactorAuthRequired" at bounding box center [601, 275] width 512 height 33
click at [345, 255] on input "b. MultiFactorAuthRequired" at bounding box center [345, 250] width 0 height 10
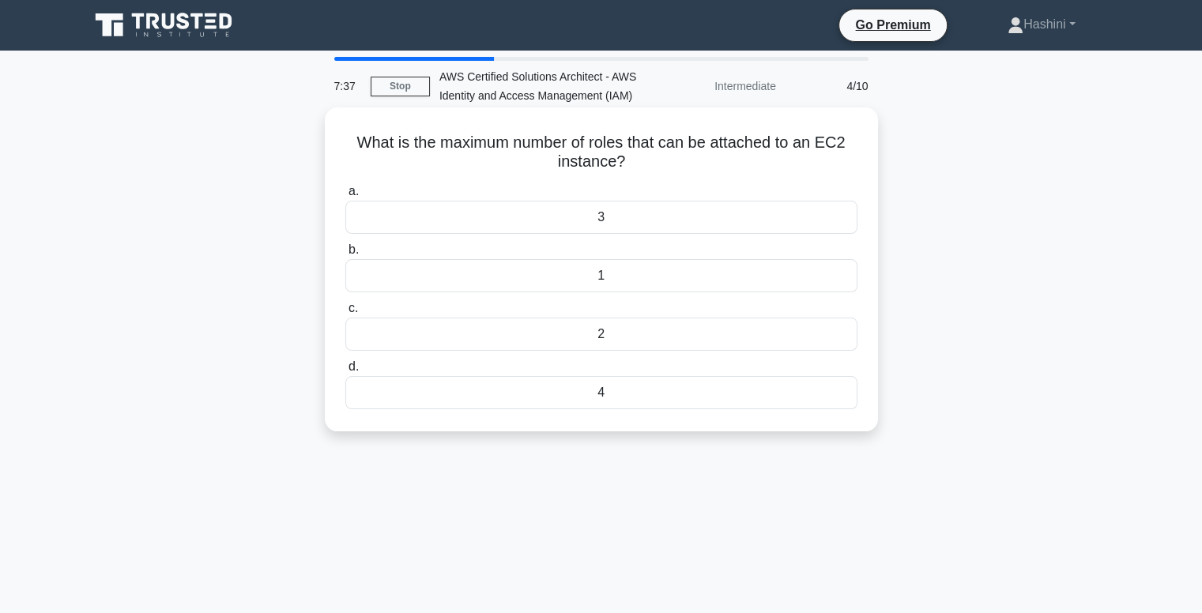
click at [609, 285] on div "1" at bounding box center [601, 275] width 512 height 33
click at [345, 255] on input "b. 1" at bounding box center [345, 250] width 0 height 10
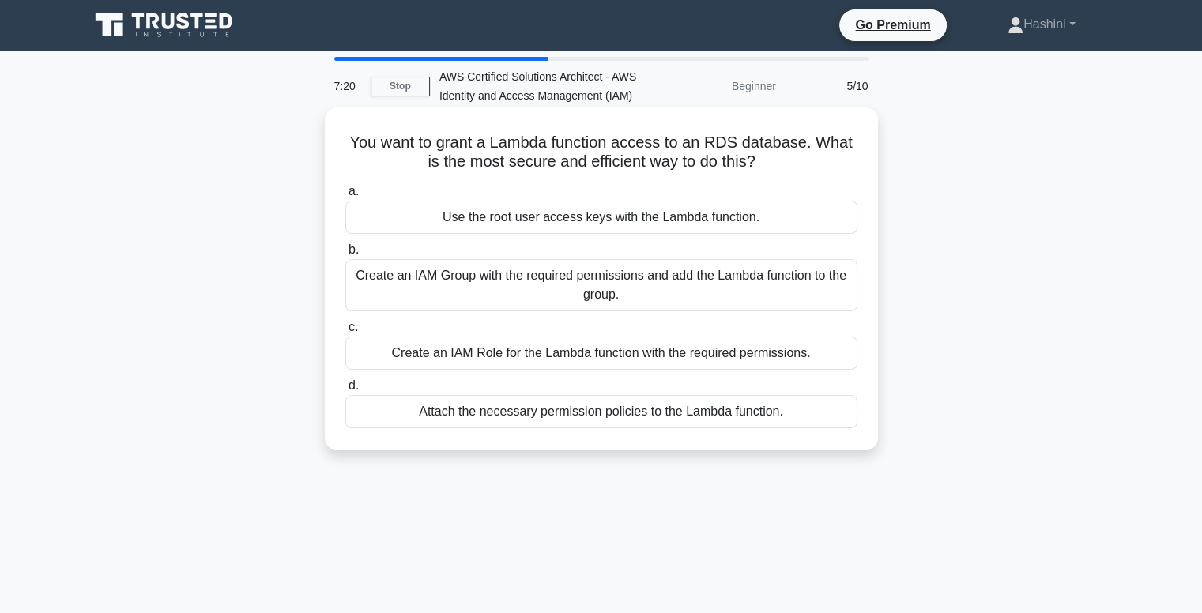
click at [613, 354] on div "Create an IAM Role for the Lambda function with the required permissions." at bounding box center [601, 353] width 512 height 33
click at [345, 333] on input "c. Create an IAM Role for the Lambda function with the required permissions." at bounding box center [345, 327] width 0 height 10
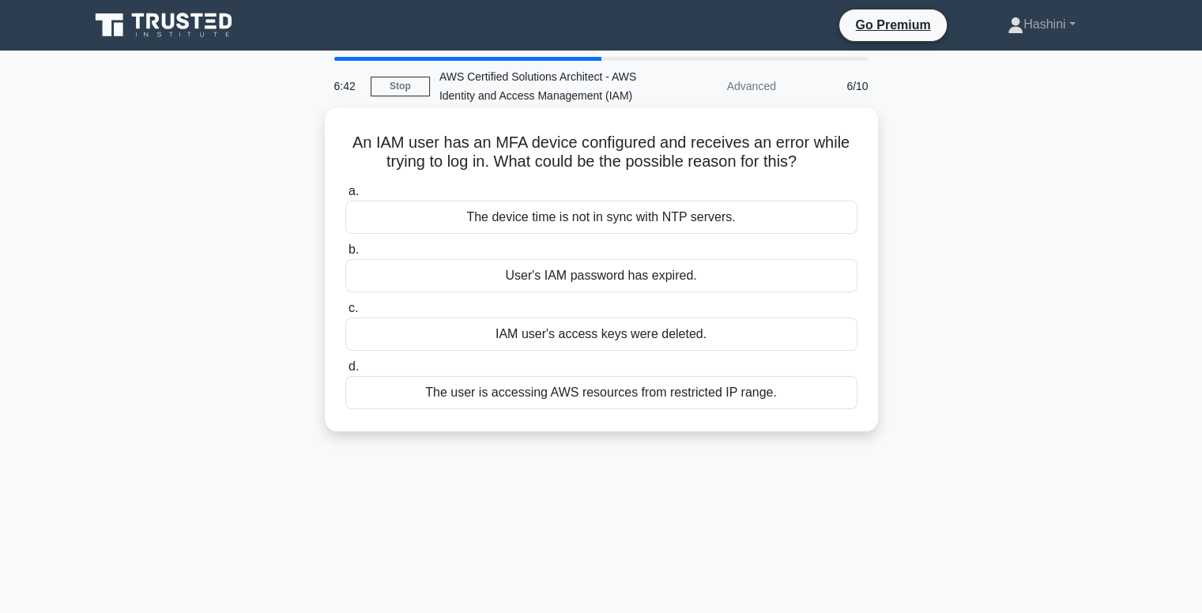
click at [627, 222] on div "The device time is not in sync with NTP servers." at bounding box center [601, 217] width 512 height 33
click at [345, 197] on input "a. The device time is not in sync with NTP servers." at bounding box center [345, 192] width 0 height 10
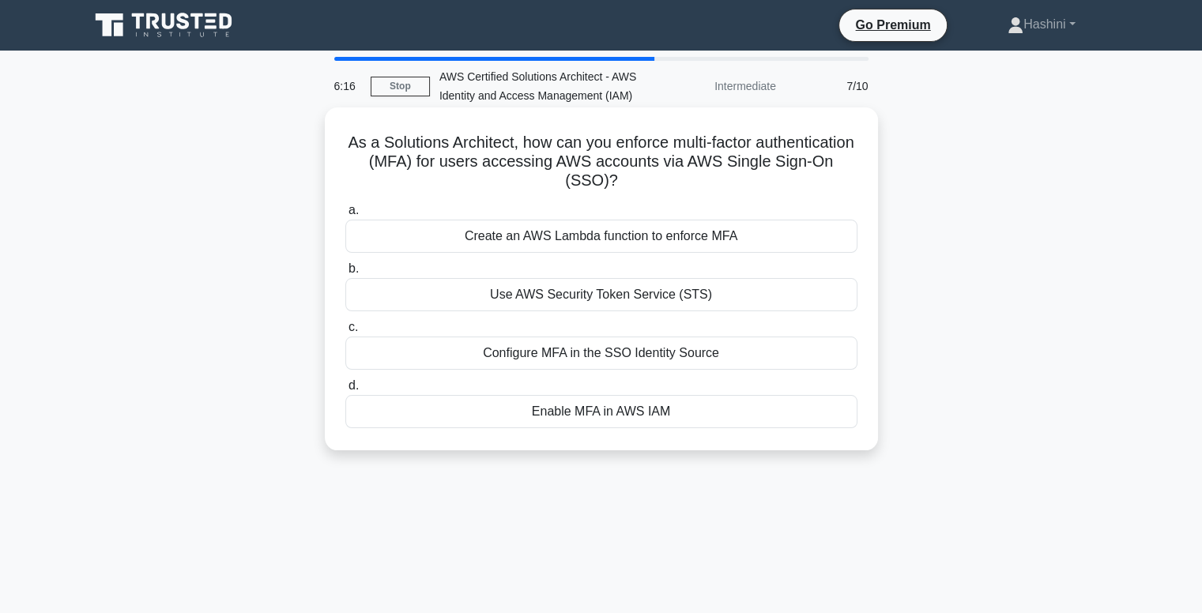
click at [651, 352] on div "Configure MFA in the SSO Identity Source" at bounding box center [601, 353] width 512 height 33
click at [345, 333] on input "c. Configure MFA in the SSO Identity Source" at bounding box center [345, 327] width 0 height 10
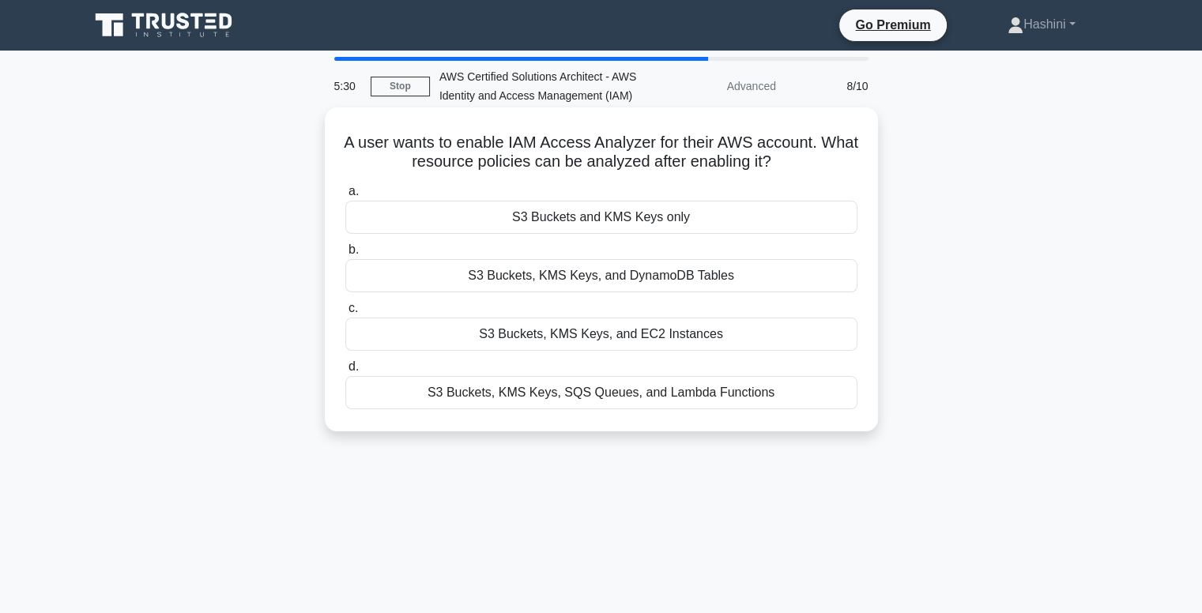
click at [697, 394] on div "S3 Buckets, KMS Keys, SQS Queues, and Lambda Functions" at bounding box center [601, 392] width 512 height 33
click at [345, 372] on input "d. S3 Buckets, KMS Keys, SQS Queues, and Lambda Functions" at bounding box center [345, 367] width 0 height 10
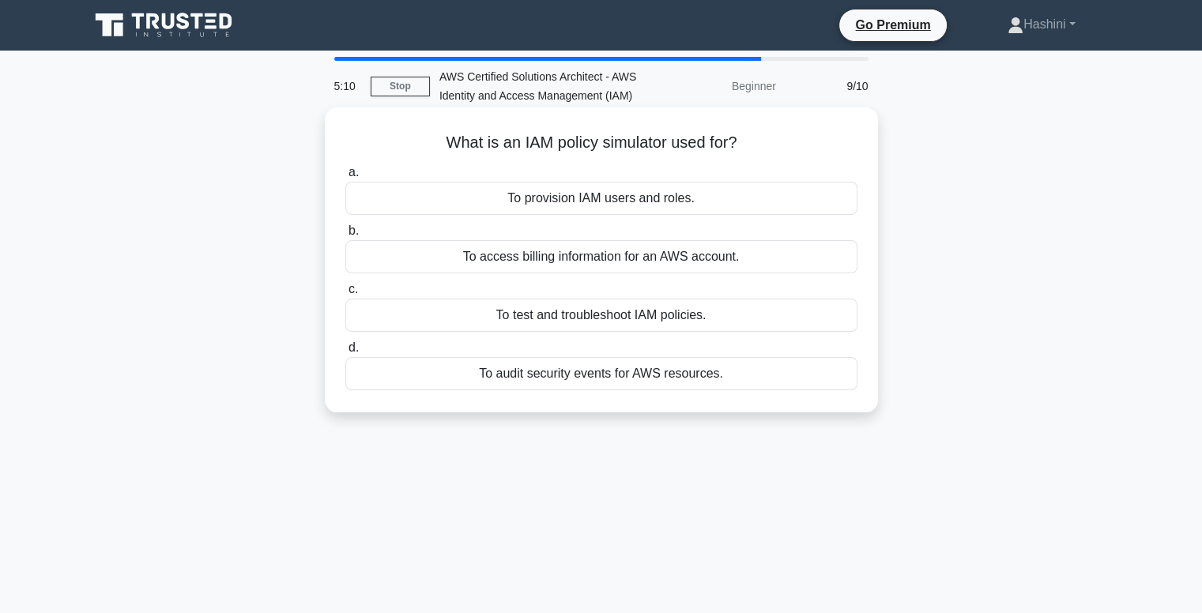
click at [703, 316] on div "To test and troubleshoot IAM policies." at bounding box center [601, 315] width 512 height 33
click at [345, 295] on input "c. To test and troubleshoot IAM policies." at bounding box center [345, 290] width 0 height 10
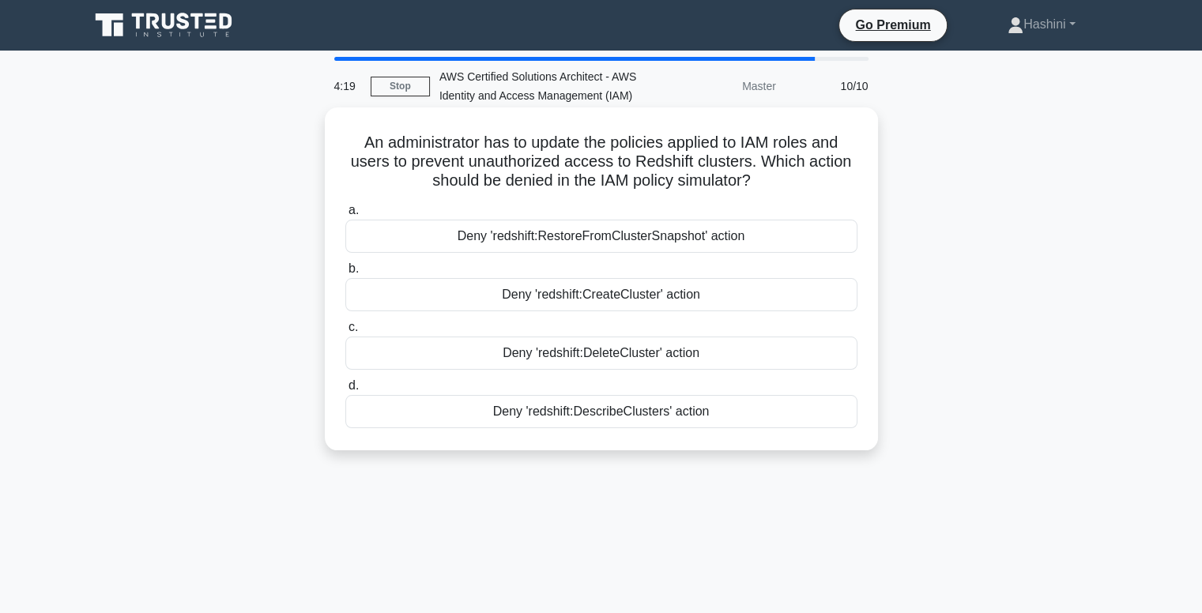
click at [682, 299] on div "Deny 'redshift:CreateCluster' action" at bounding box center [601, 294] width 512 height 33
click at [345, 274] on input "b. Deny 'redshift:CreateCluster' action" at bounding box center [345, 269] width 0 height 10
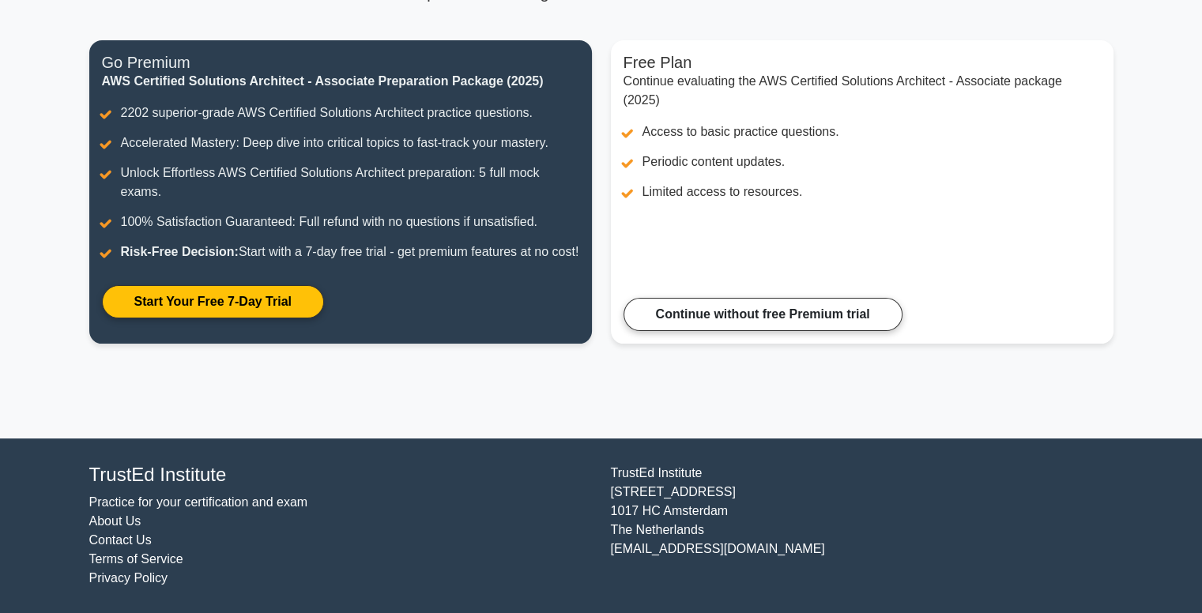
scroll to position [194, 0]
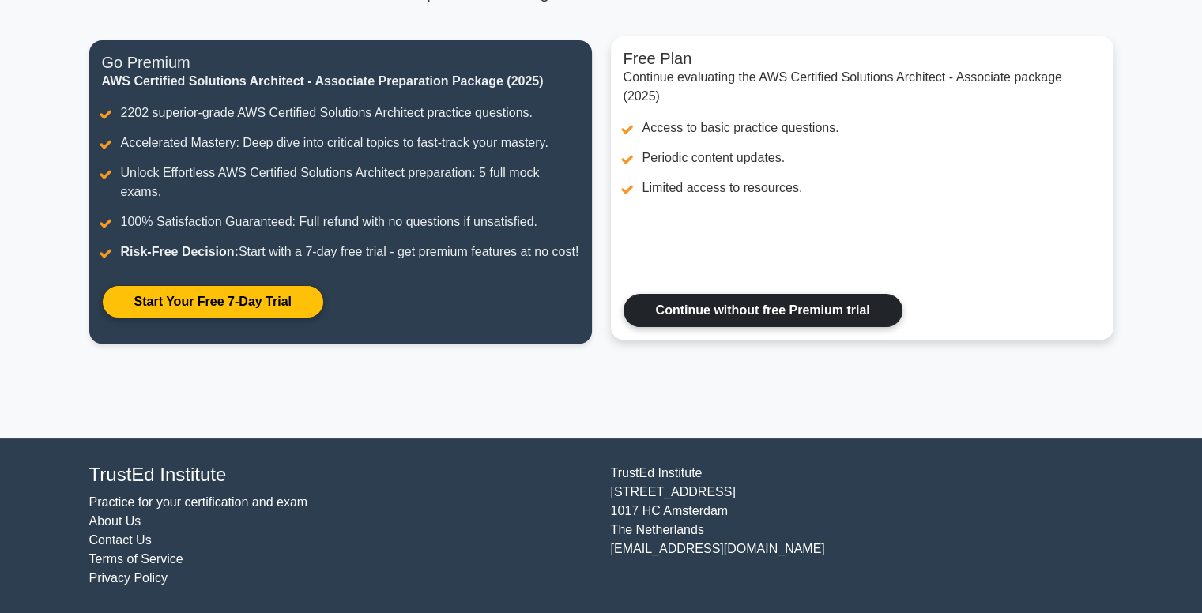
click at [794, 294] on link "Continue without free Premium trial" at bounding box center [763, 310] width 279 height 33
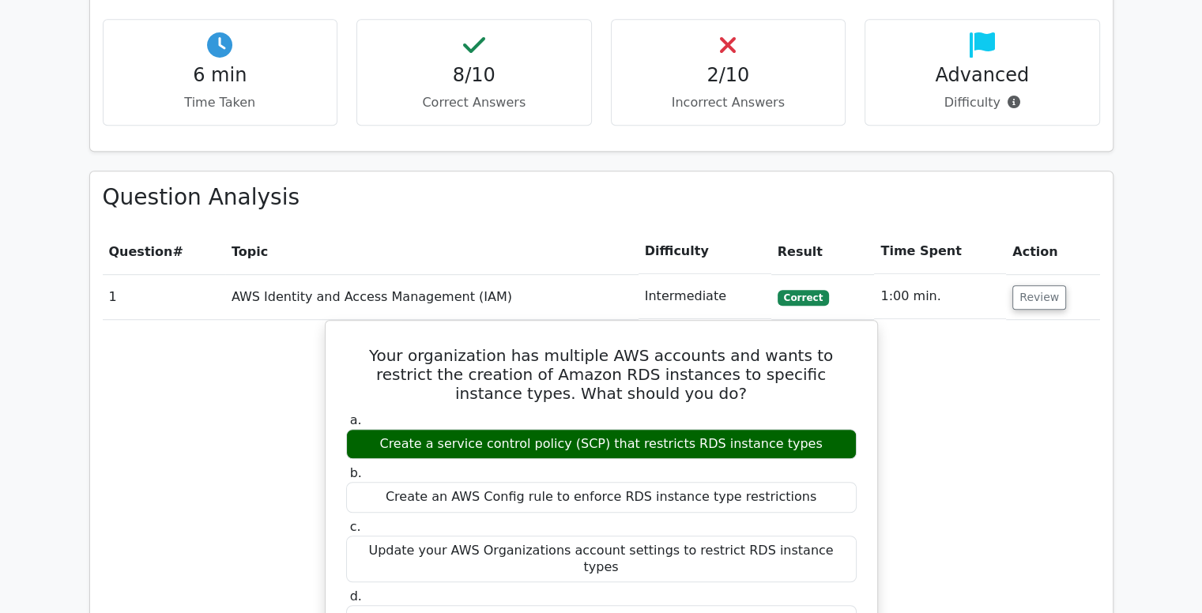
scroll to position [1012, 0]
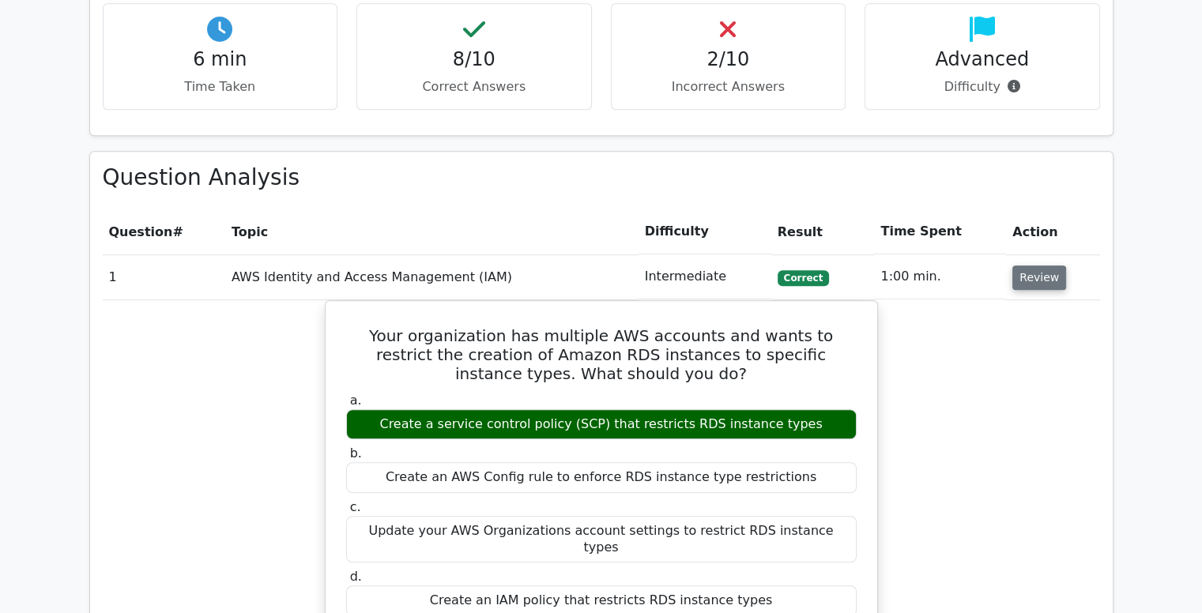
click at [1033, 266] on button "Review" at bounding box center [1039, 278] width 54 height 25
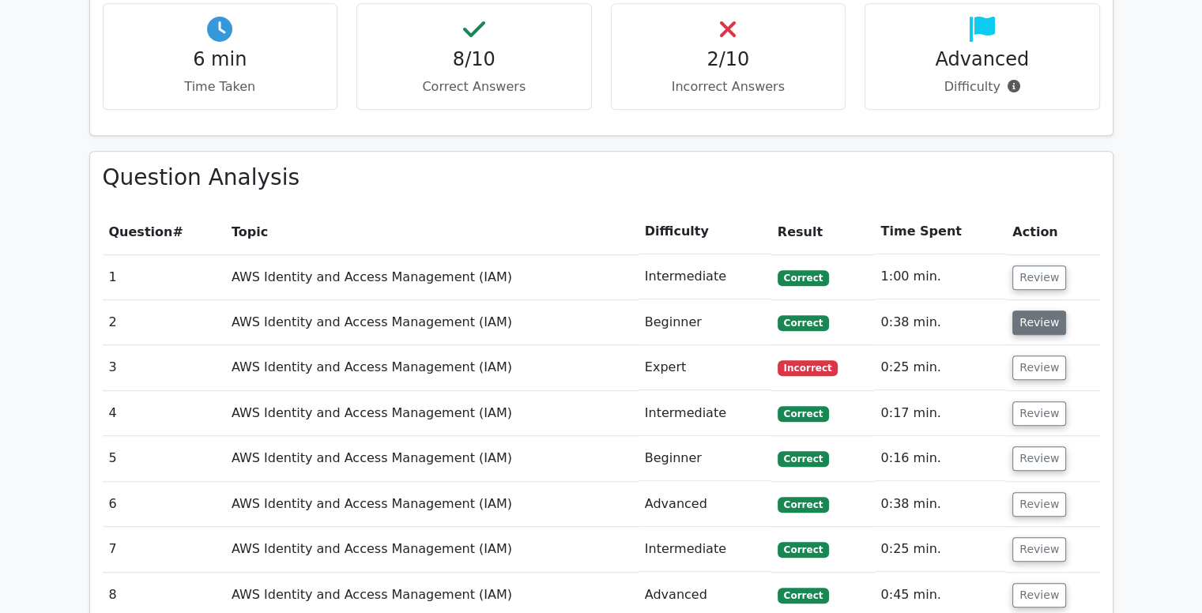
click at [1035, 311] on button "Review" at bounding box center [1039, 323] width 54 height 25
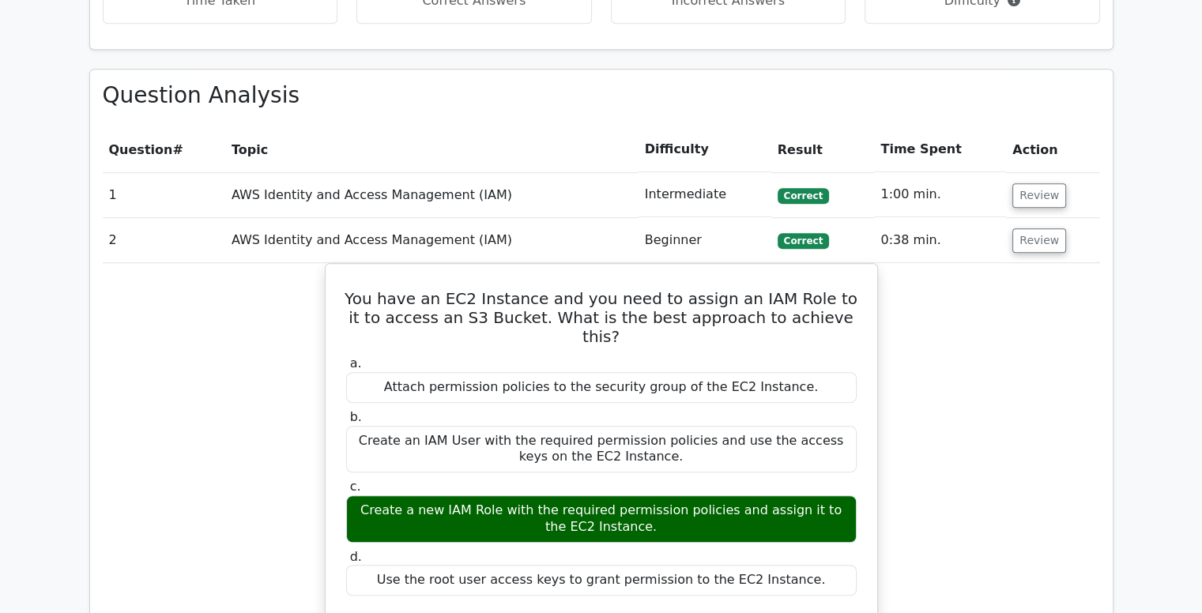
scroll to position [1104, 0]
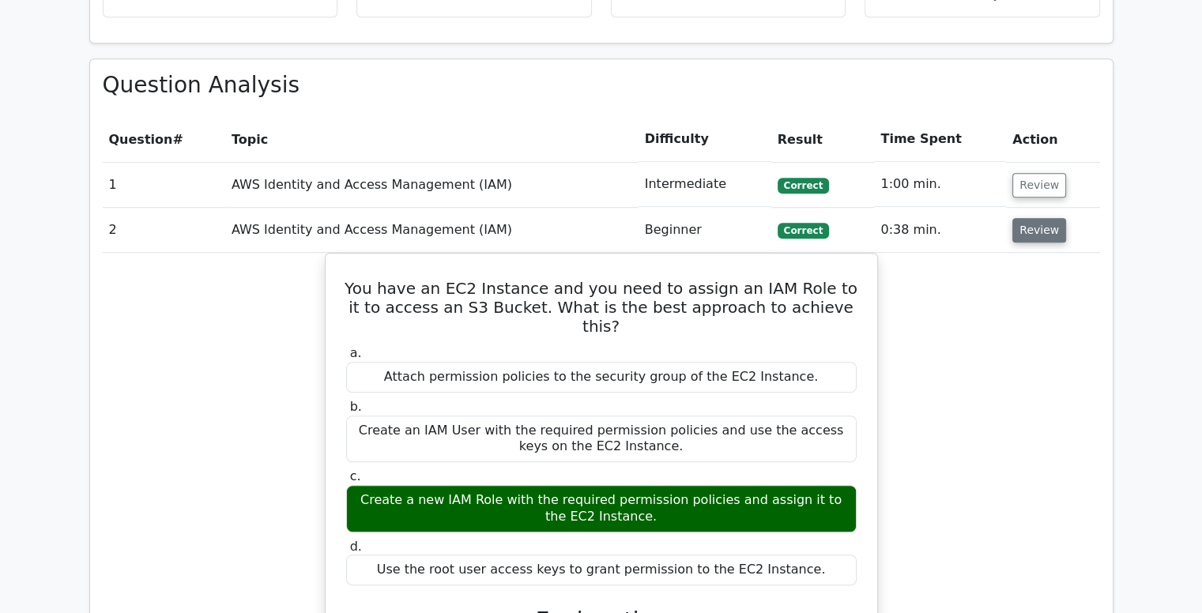
click at [1036, 218] on button "Review" at bounding box center [1039, 230] width 54 height 25
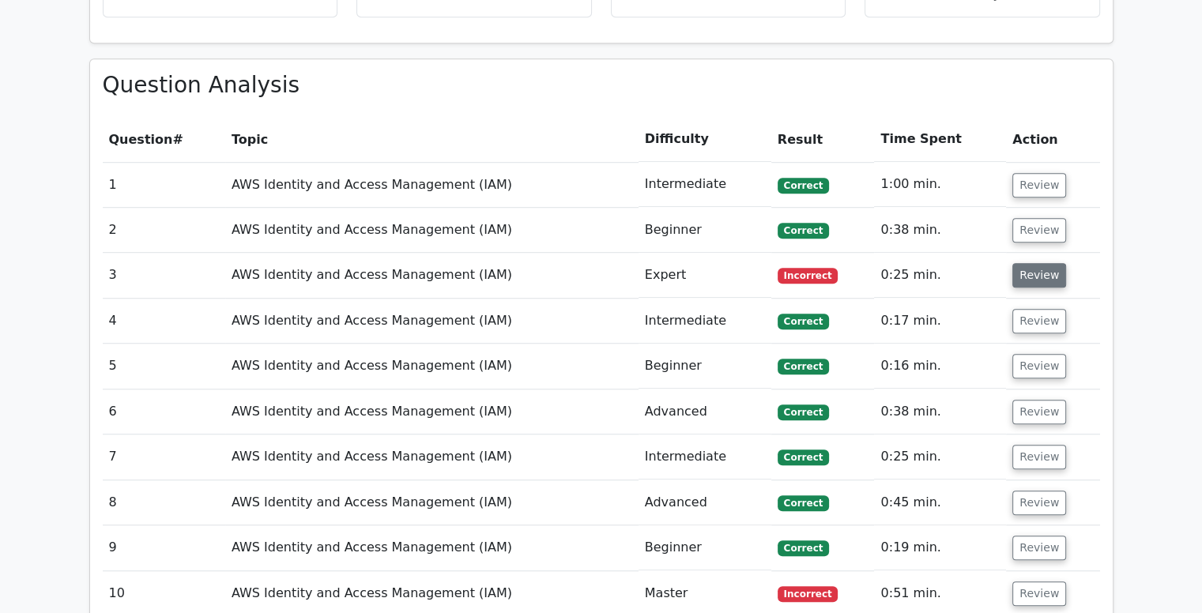
click at [1034, 263] on button "Review" at bounding box center [1039, 275] width 54 height 25
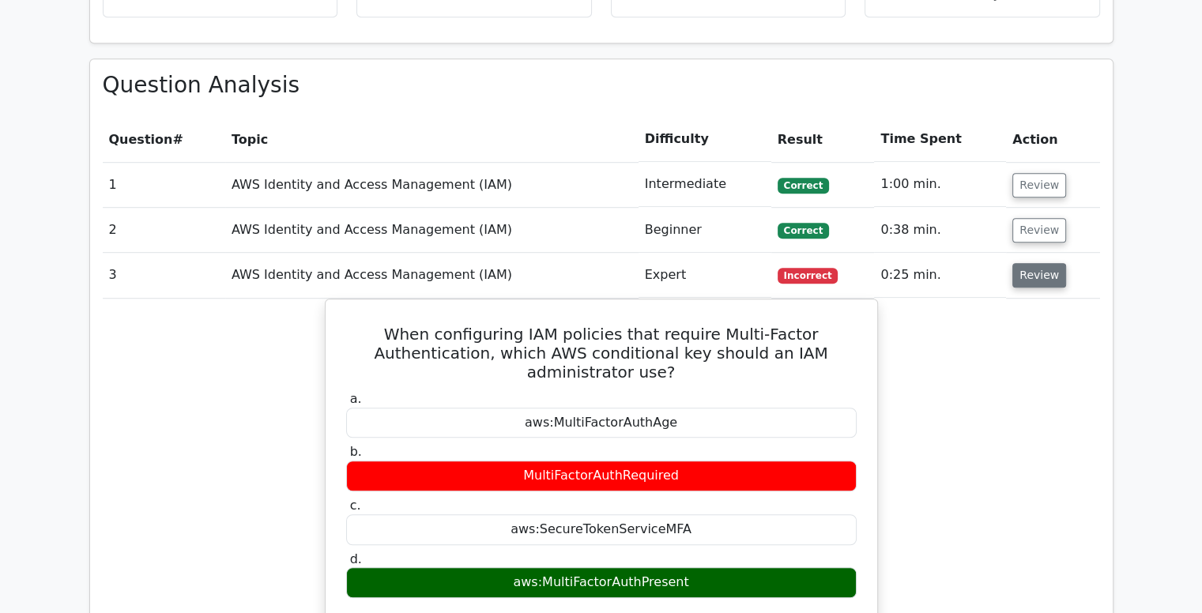
click at [1034, 263] on button "Review" at bounding box center [1039, 275] width 54 height 25
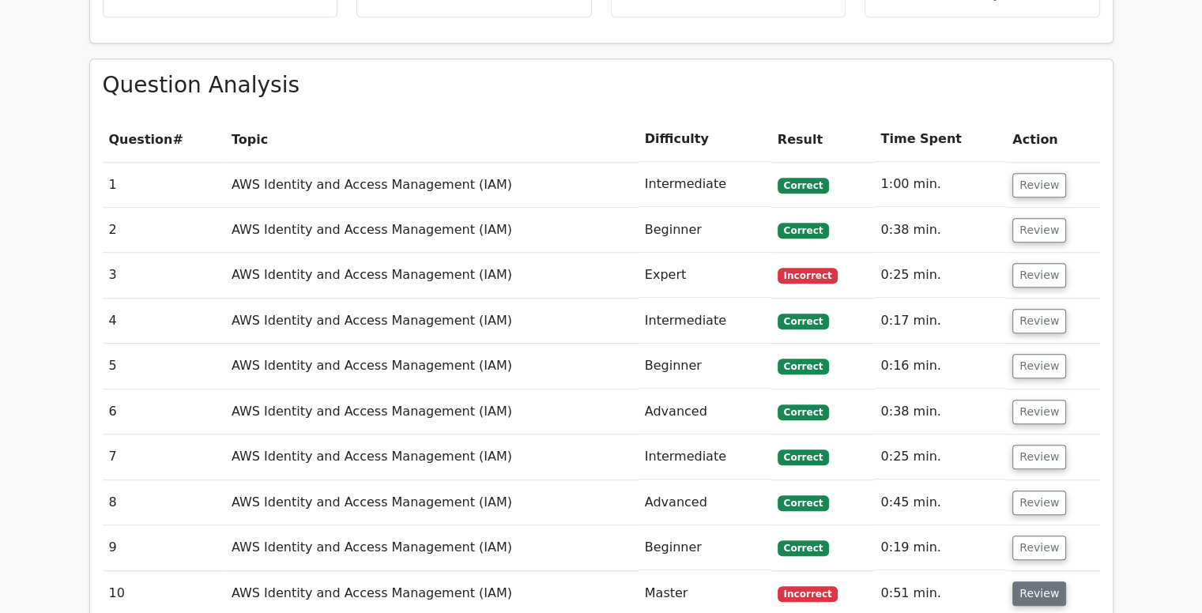
click at [1037, 582] on button "Review" at bounding box center [1039, 594] width 54 height 25
